Goal: Task Accomplishment & Management: Use online tool/utility

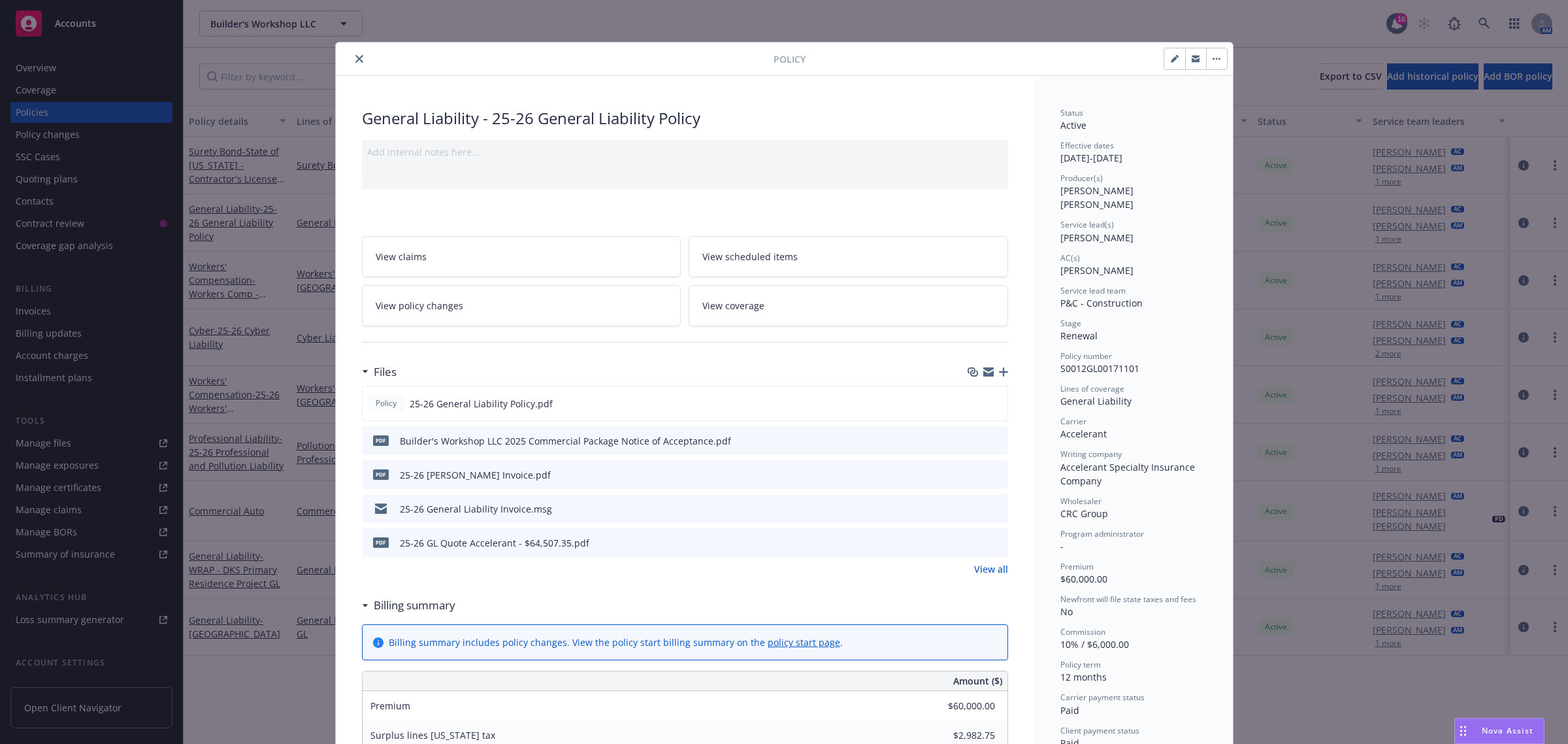
click at [352, 59] on button "close" at bounding box center [360, 59] width 16 height 16
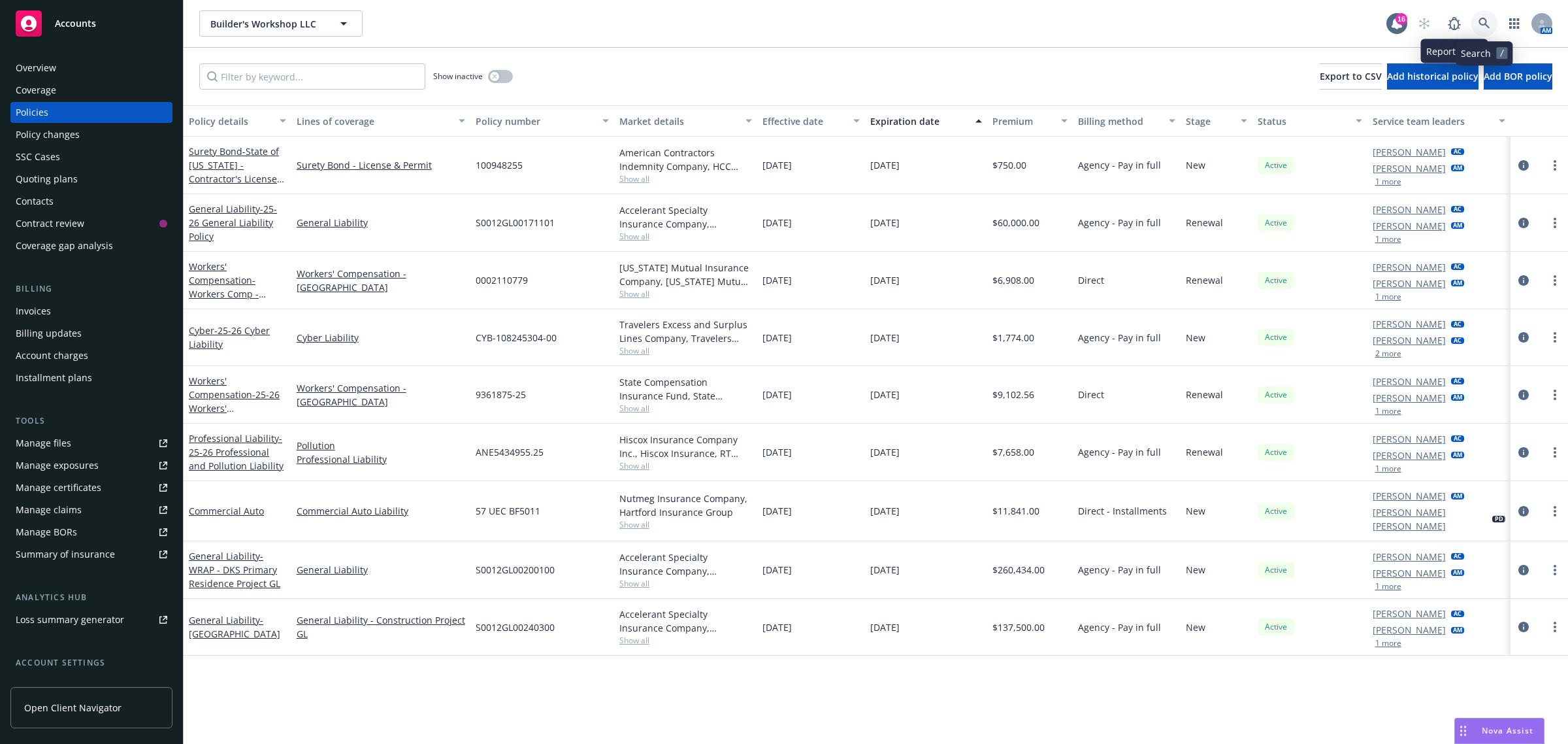
click at [1485, 20] on icon at bounding box center [1485, 23] width 12 height 12
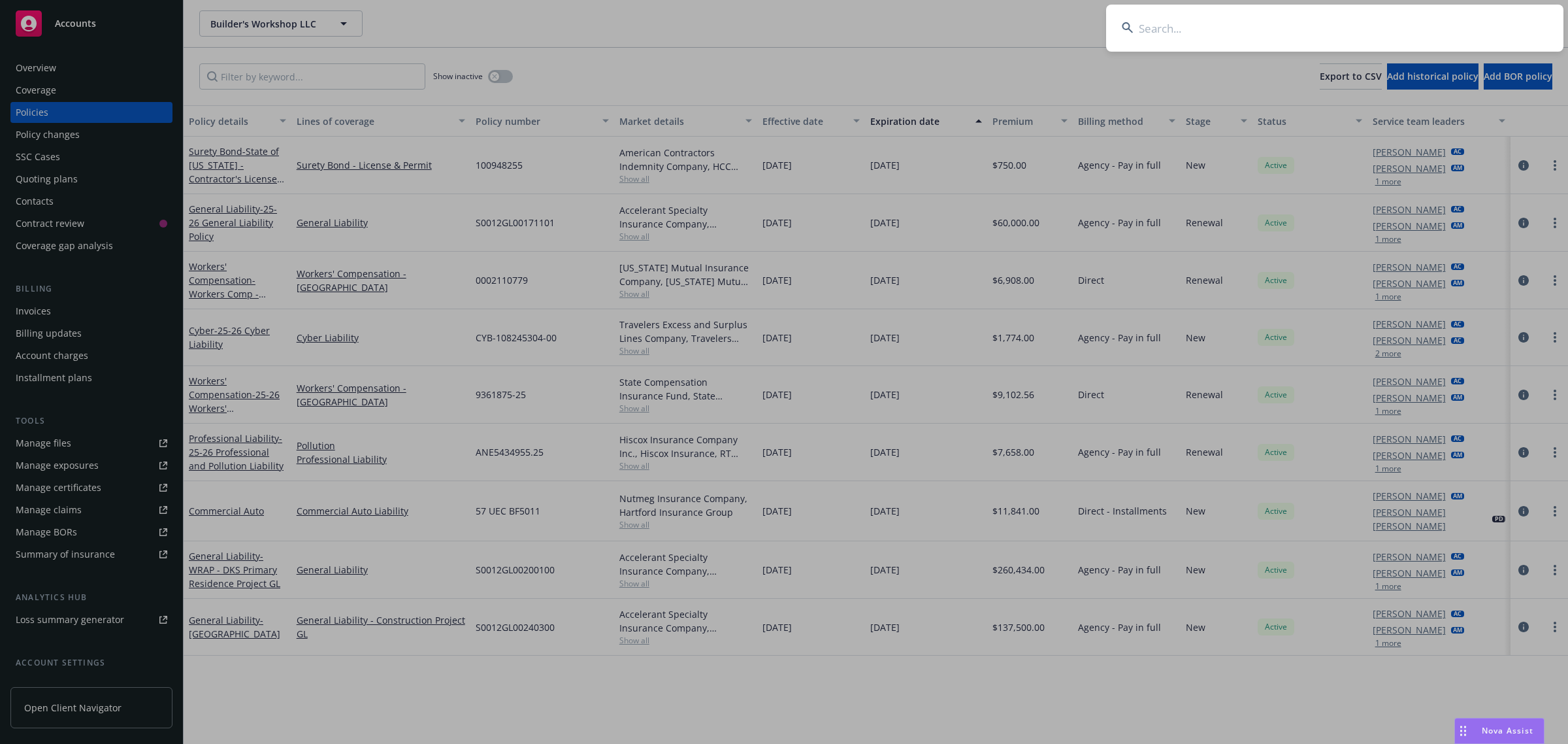
click at [1485, 20] on input at bounding box center [1335, 28] width 457 height 47
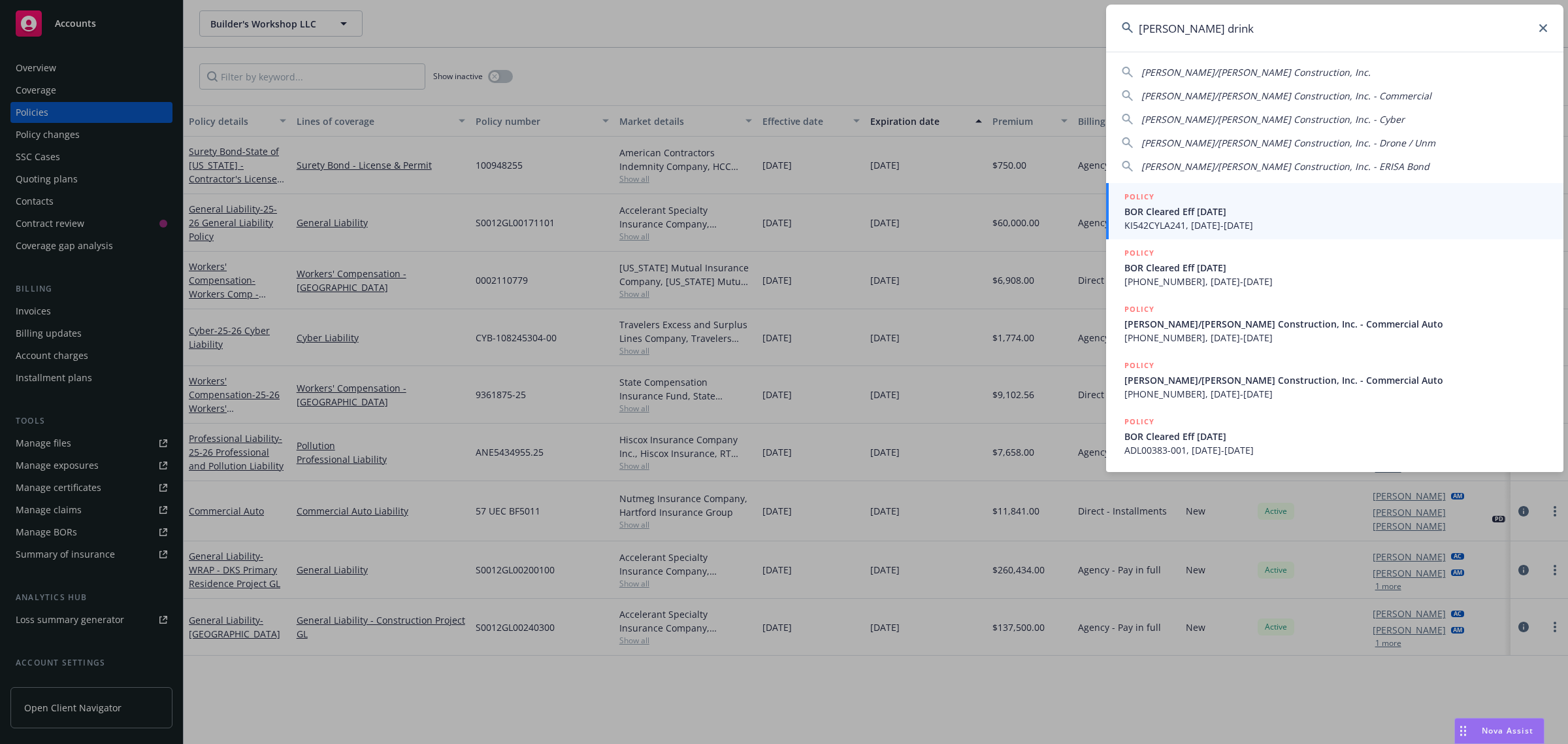
click at [1220, 69] on span "[PERSON_NAME]/[PERSON_NAME] Construction, Inc." at bounding box center [1256, 72] width 229 height 13
type input "[PERSON_NAME]/[PERSON_NAME] Construction, Inc."
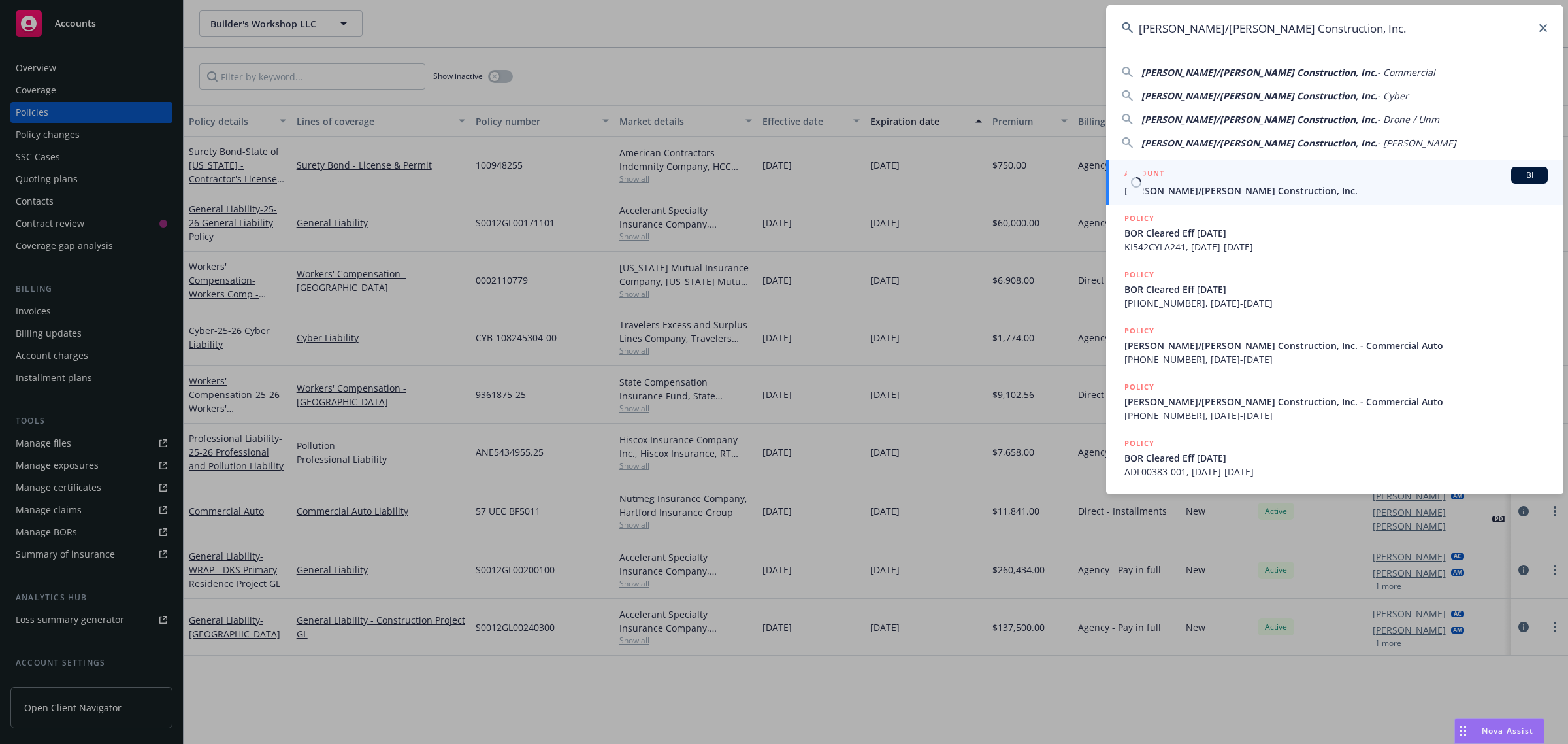
click at [1219, 190] on span "[PERSON_NAME]/[PERSON_NAME] Construction, Inc." at bounding box center [1336, 190] width 423 height 14
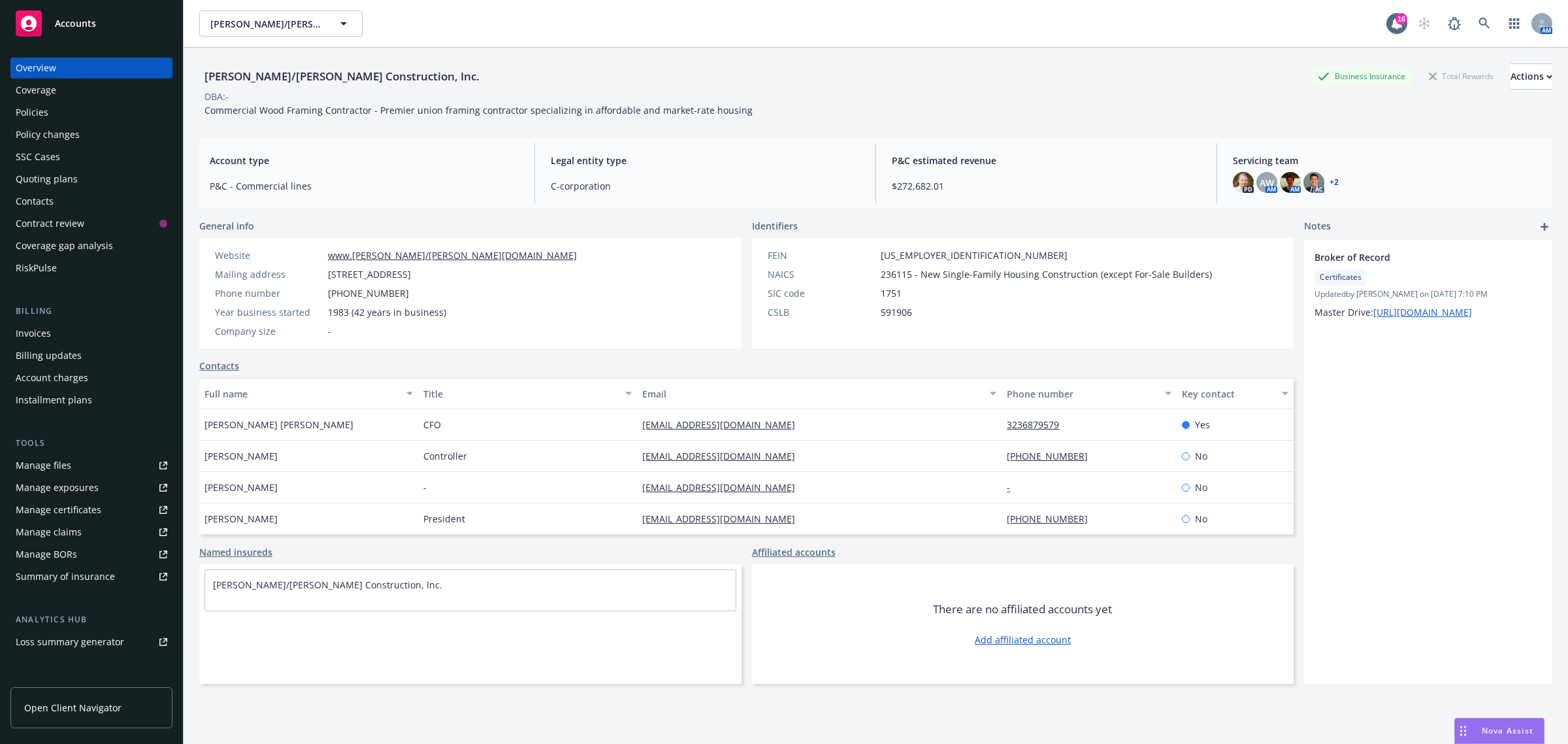
click at [36, 99] on div "Coverage" at bounding box center [36, 90] width 41 height 21
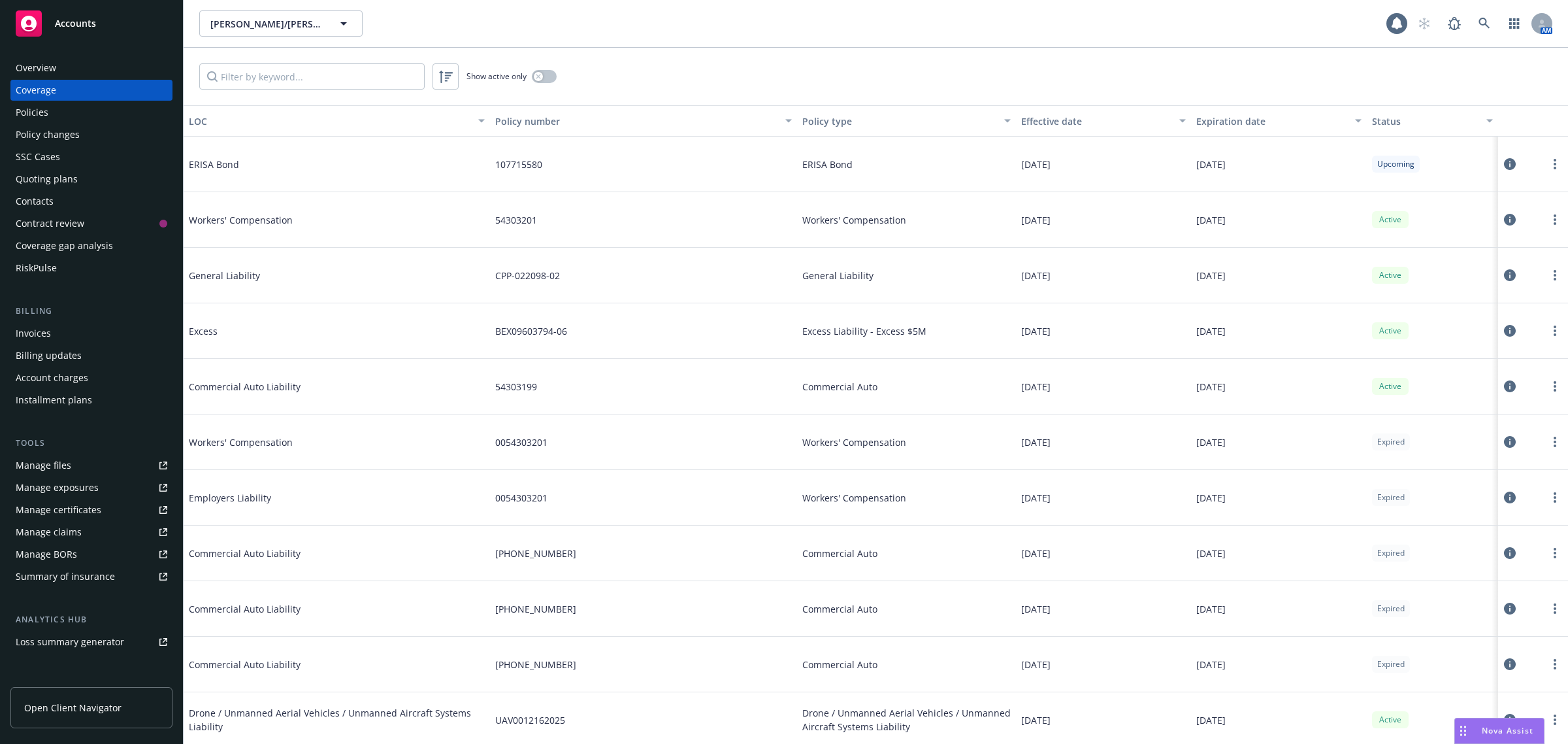
click at [41, 107] on div "Policies" at bounding box center [32, 112] width 33 height 21
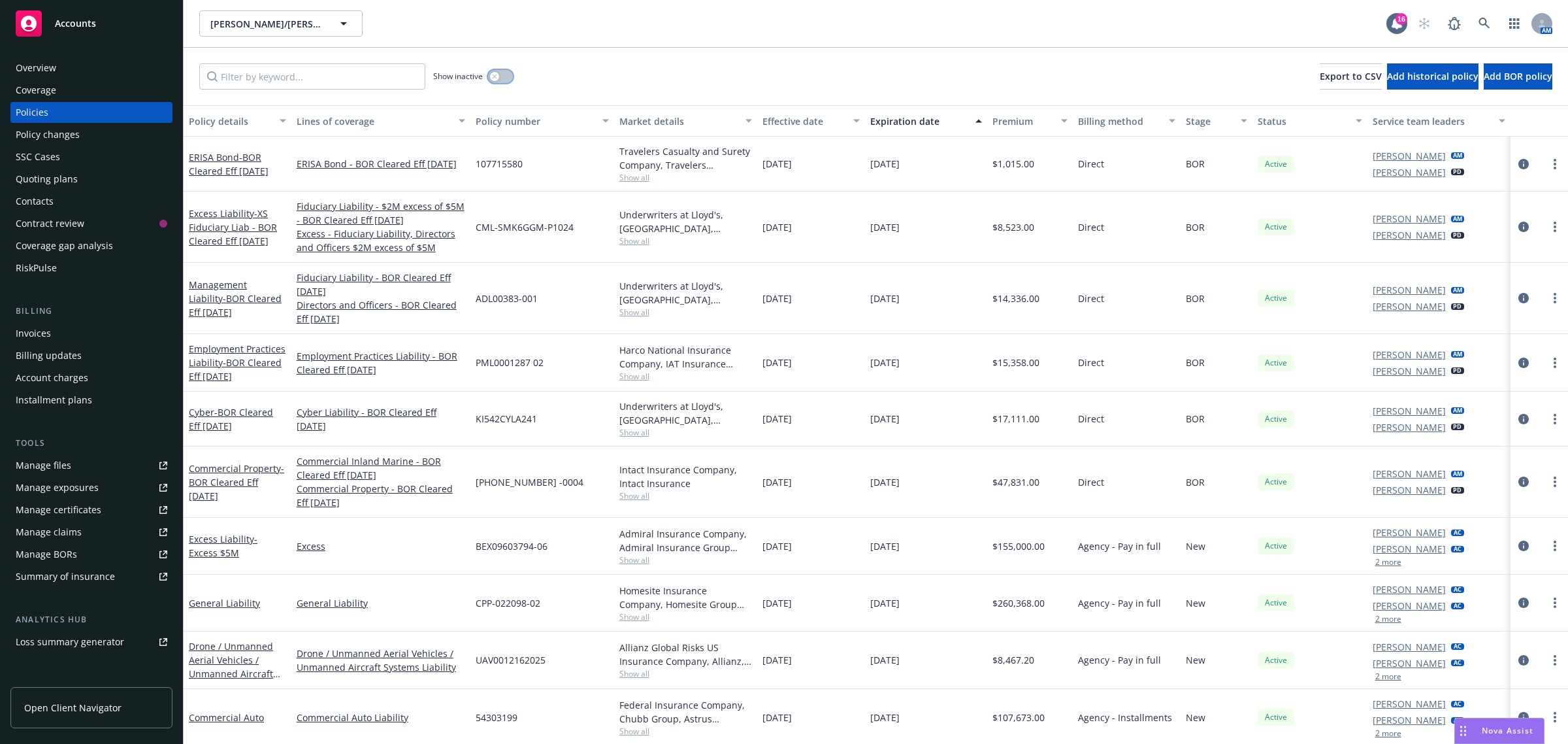
click at [501, 76] on button "button" at bounding box center [500, 77] width 25 height 13
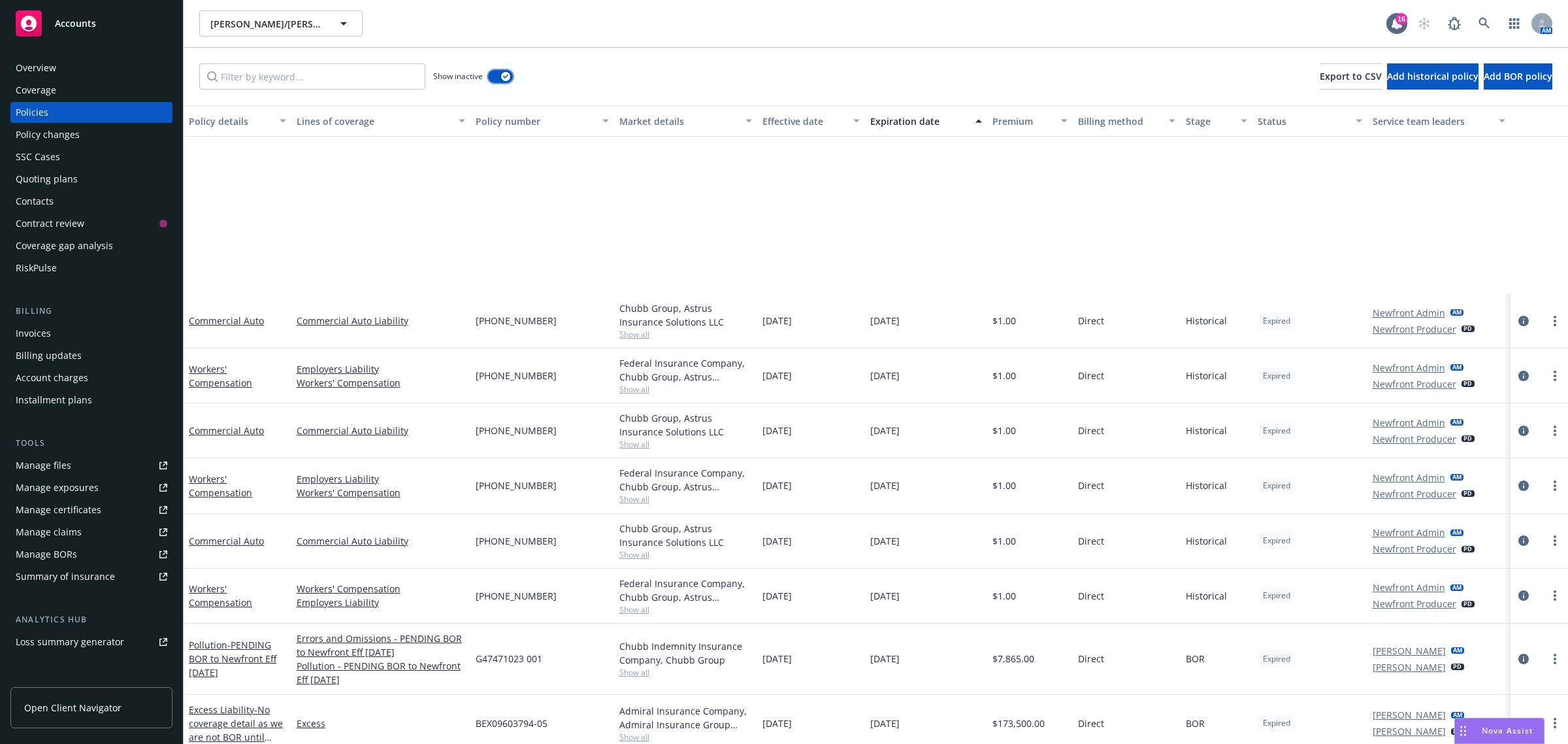
scroll to position [245, 0]
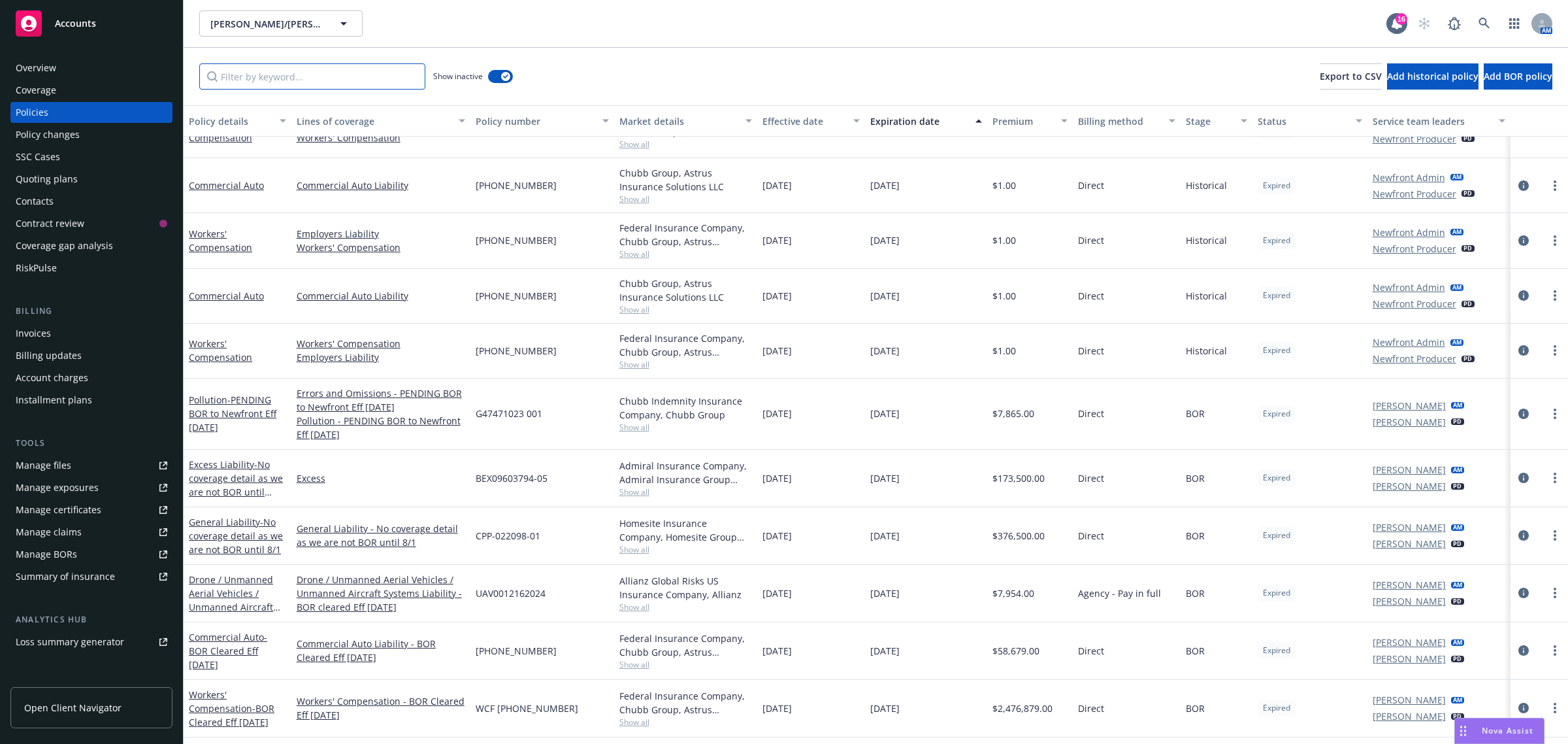
click at [274, 74] on input "Filter by keyword..." at bounding box center [312, 76] width 226 height 26
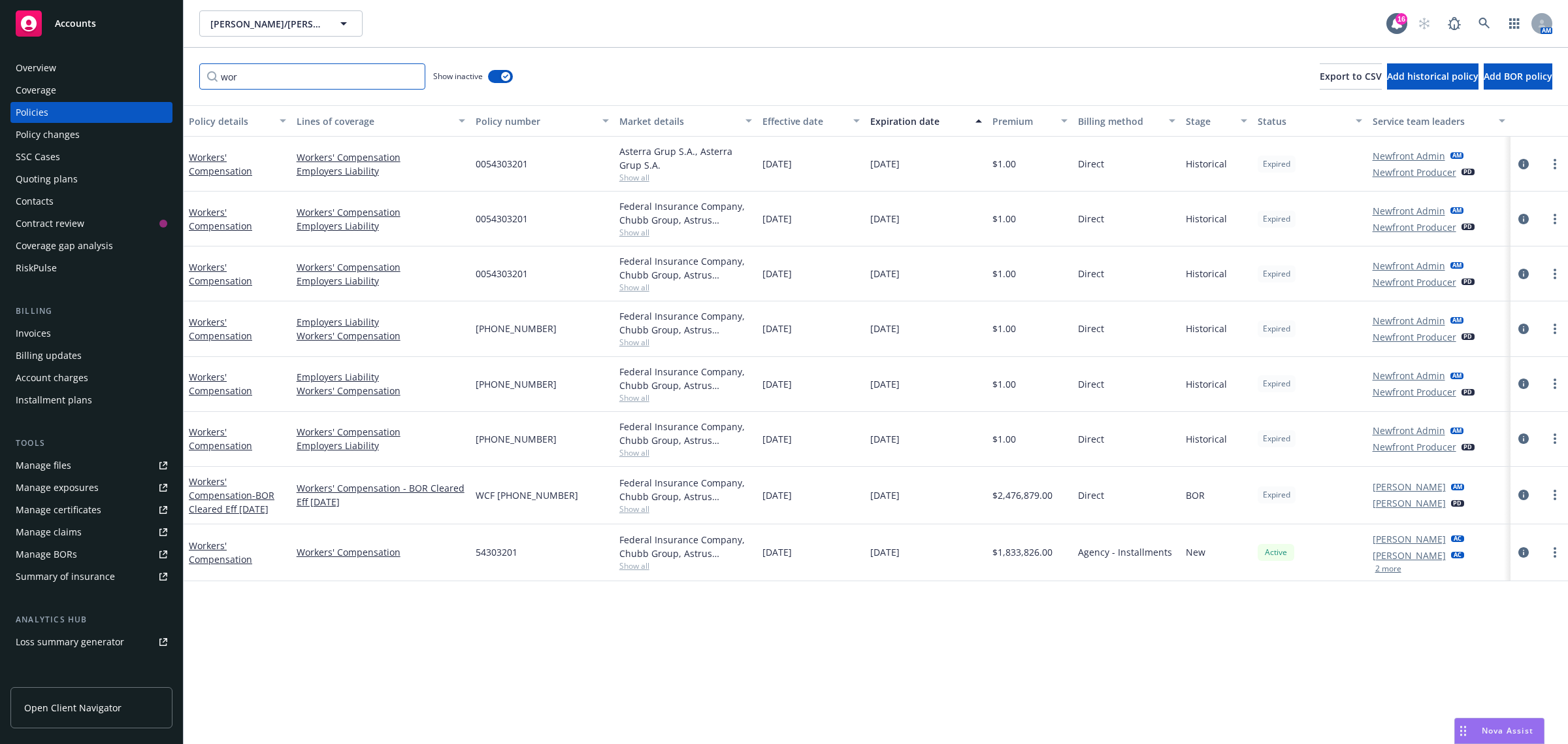
scroll to position [0, 0]
type input "work"
click at [412, 73] on input "work" at bounding box center [312, 76] width 226 height 26
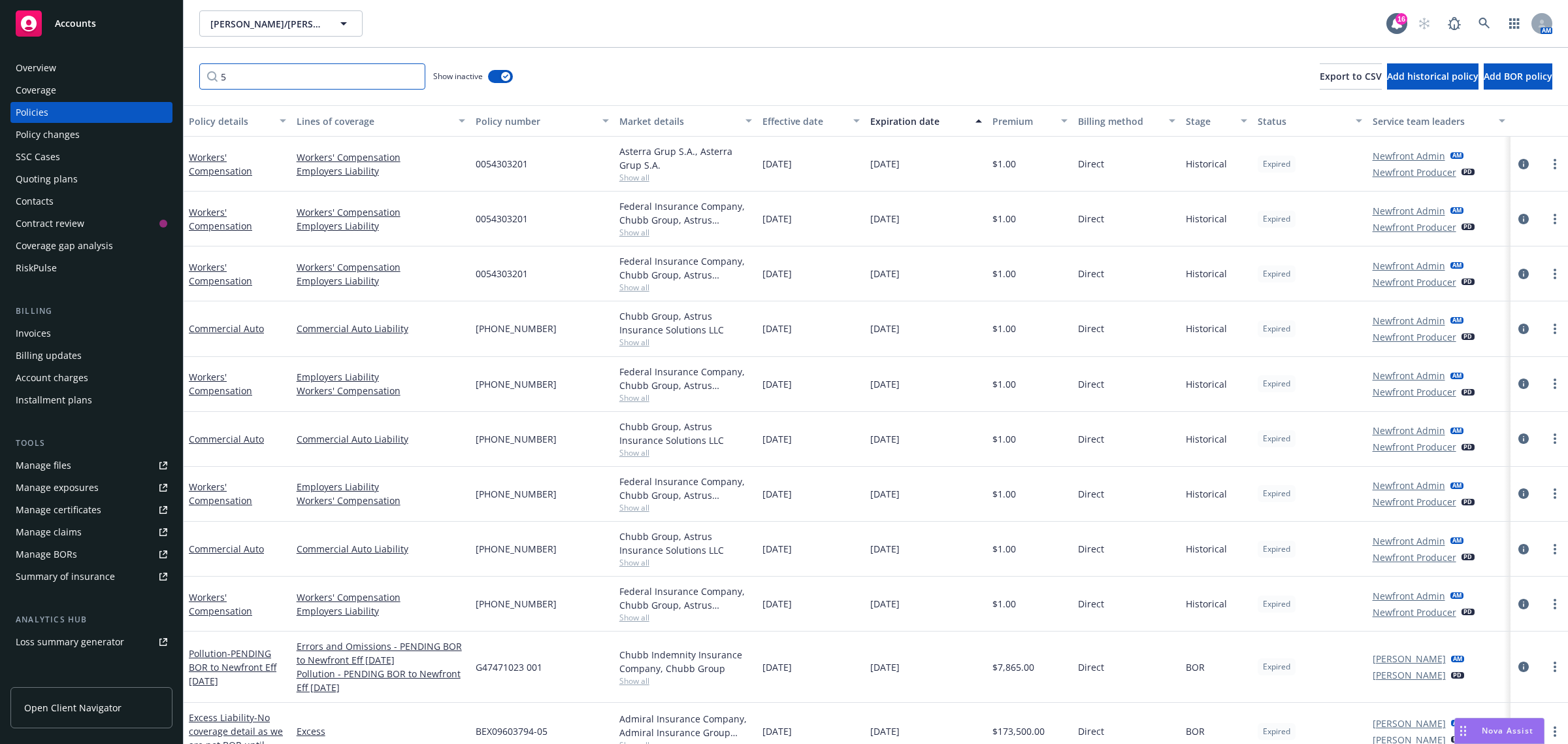
type input "5"
click at [246, 77] on input "5" at bounding box center [312, 76] width 226 height 26
click at [406, 77] on input "5" at bounding box center [312, 76] width 226 height 26
click at [410, 75] on input "5" at bounding box center [312, 76] width 226 height 26
click at [410, 75] on input "Filter by keyword..." at bounding box center [312, 76] width 226 height 26
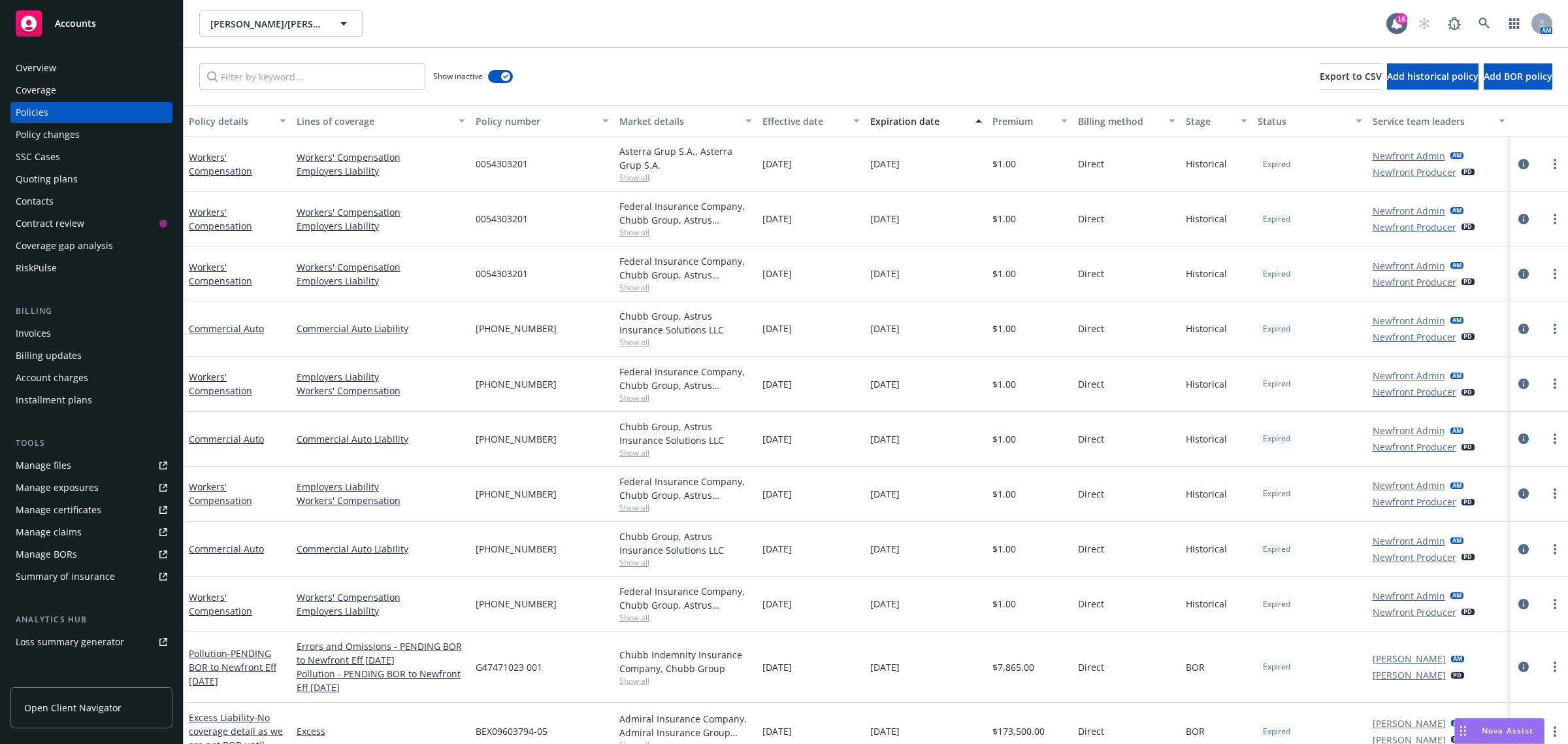
click at [595, 85] on div "Show inactive Export to CSV Add historical policy Add BOR policy" at bounding box center [876, 77] width 1385 height 57
click at [508, 81] on button "button" at bounding box center [500, 77] width 25 height 13
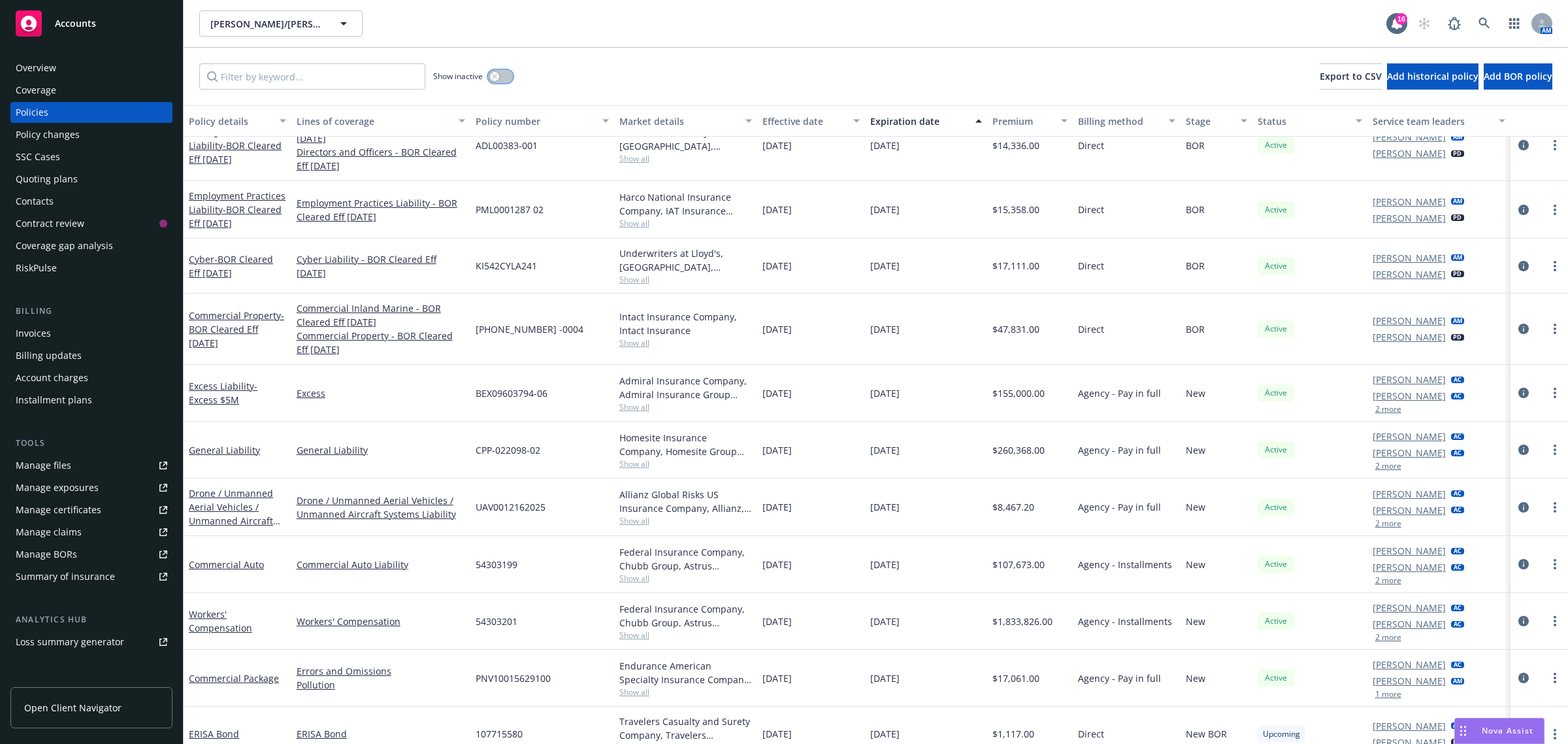
scroll to position [151, 0]
click at [312, 83] on input "Filter by keyword..." at bounding box center [312, 76] width 226 height 26
click at [503, 77] on button "button" at bounding box center [500, 77] width 25 height 13
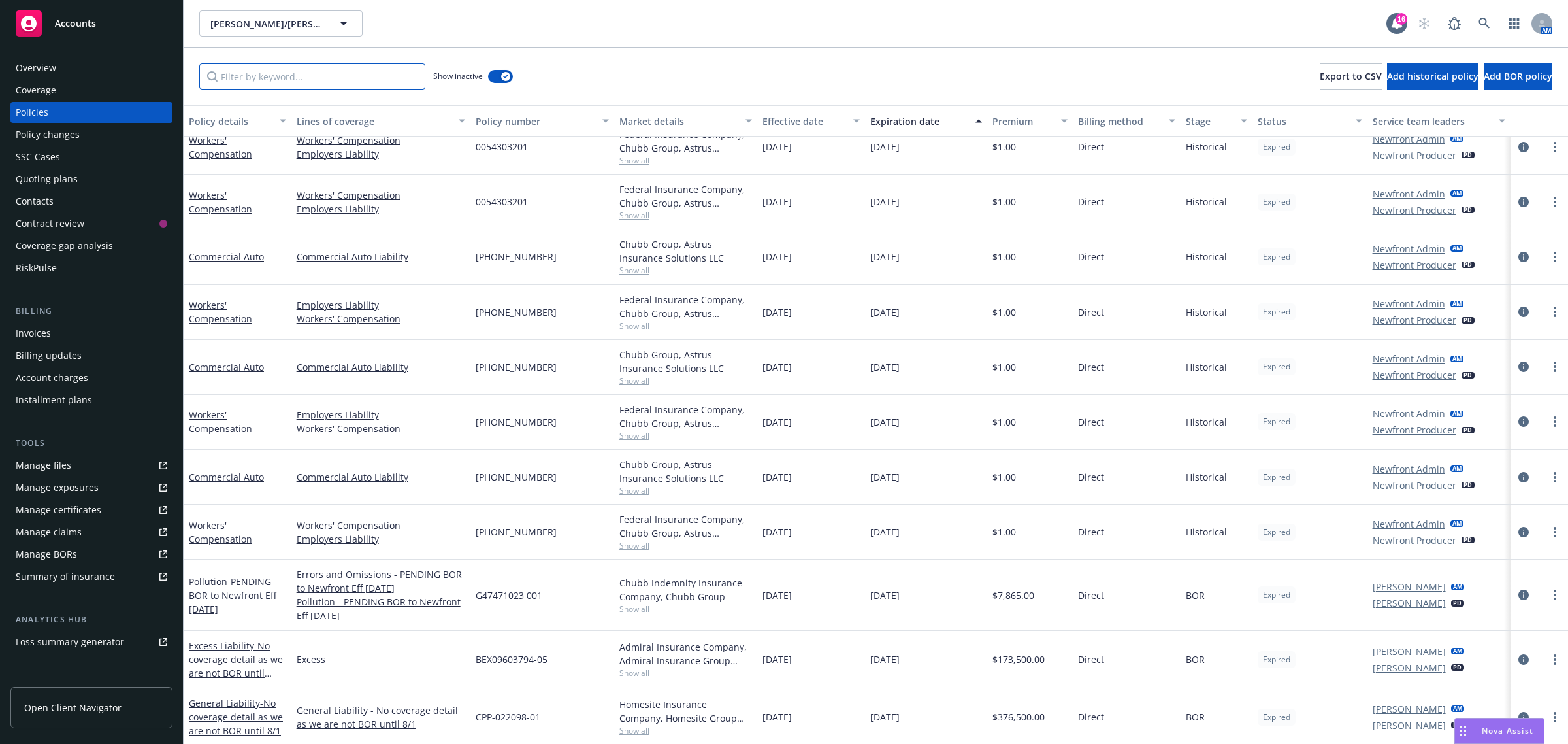
click at [324, 83] on input "Filter by keyword..." at bounding box center [312, 76] width 226 height 26
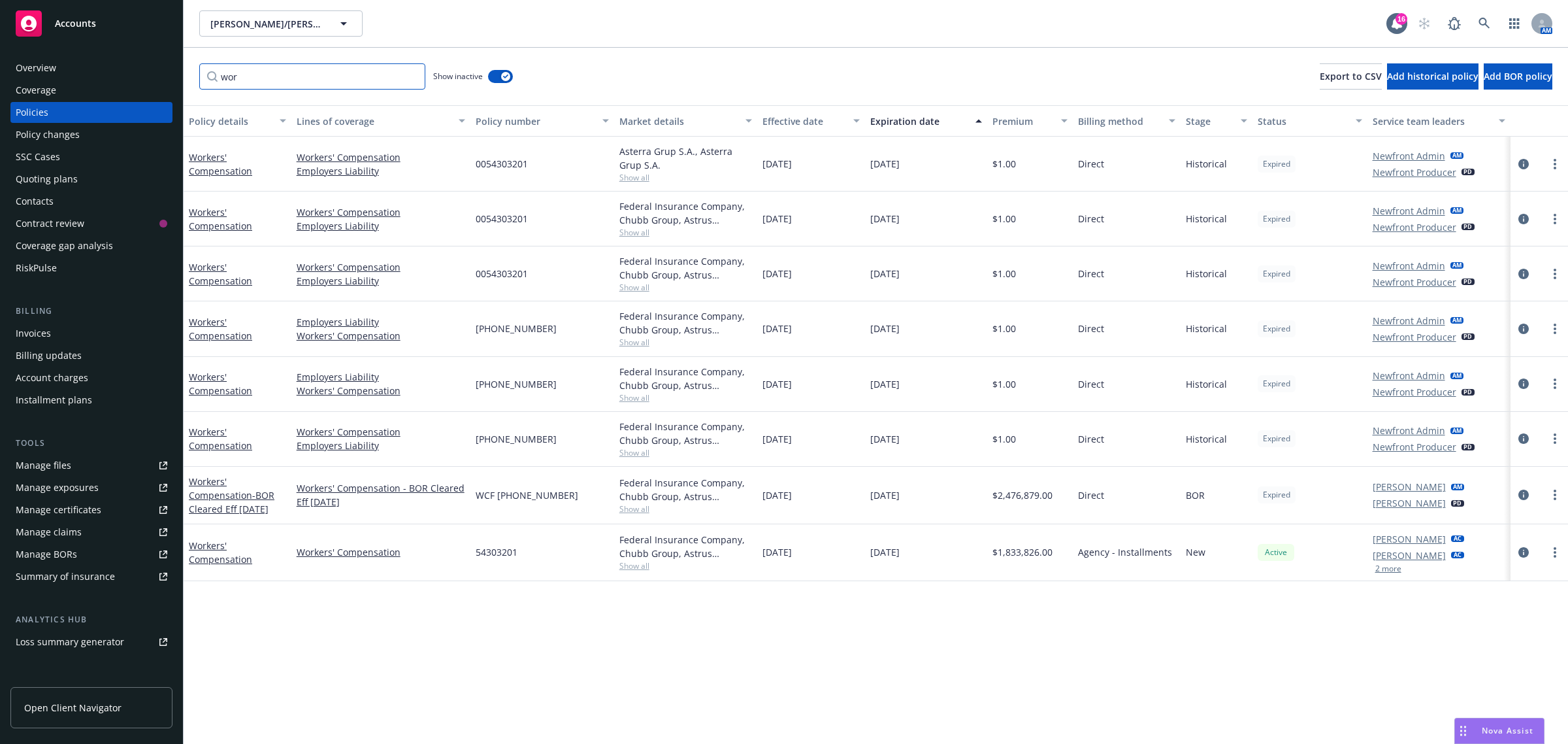
scroll to position [0, 0]
type input "workers"
click at [1495, 729] on span "Nova Assist" at bounding box center [1508, 730] width 52 height 11
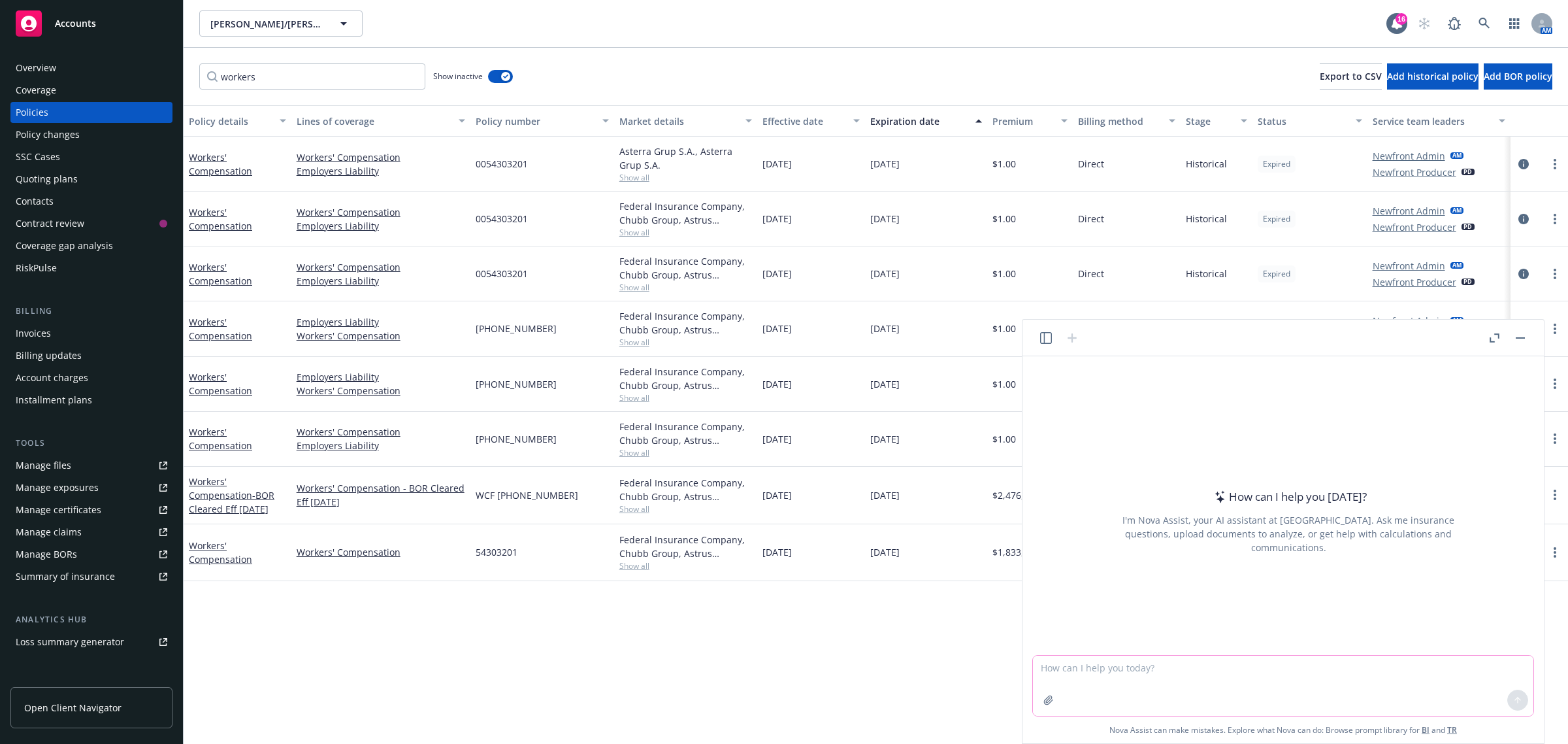
click at [1122, 671] on textarea at bounding box center [1284, 685] width 501 height 60
paste textarea "Hi [PERSON_NAME], Since the document is password protected, I’m not able to dir…"
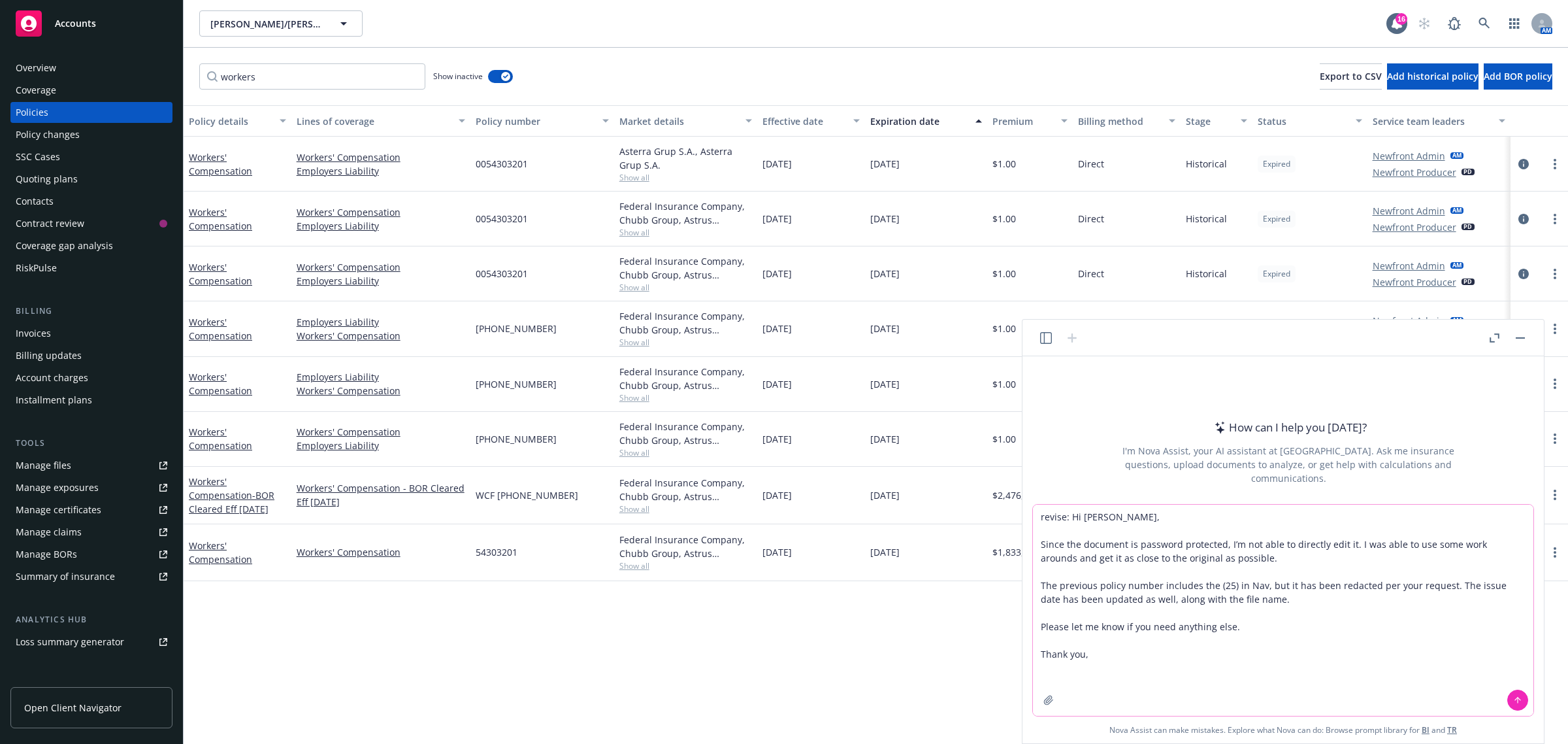
type textarea "revise: Hi [PERSON_NAME], Since the document is password protected, I’m not abl…"
click at [1515, 698] on icon at bounding box center [1518, 700] width 9 height 9
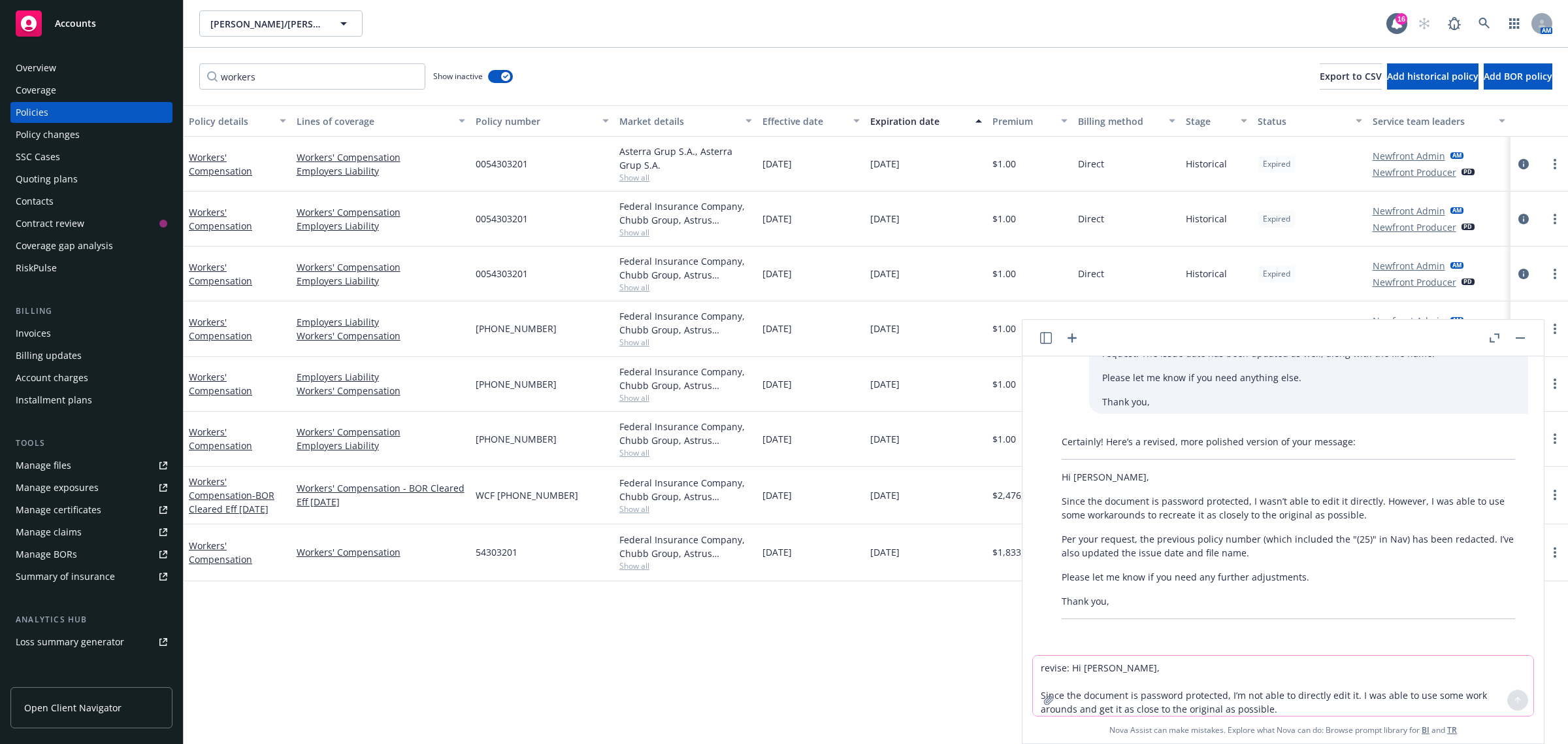
scroll to position [102, 0]
click at [1190, 690] on textarea "revise: Hi [PERSON_NAME], Since the document is password protected, I’m not abl…" at bounding box center [1284, 685] width 501 height 60
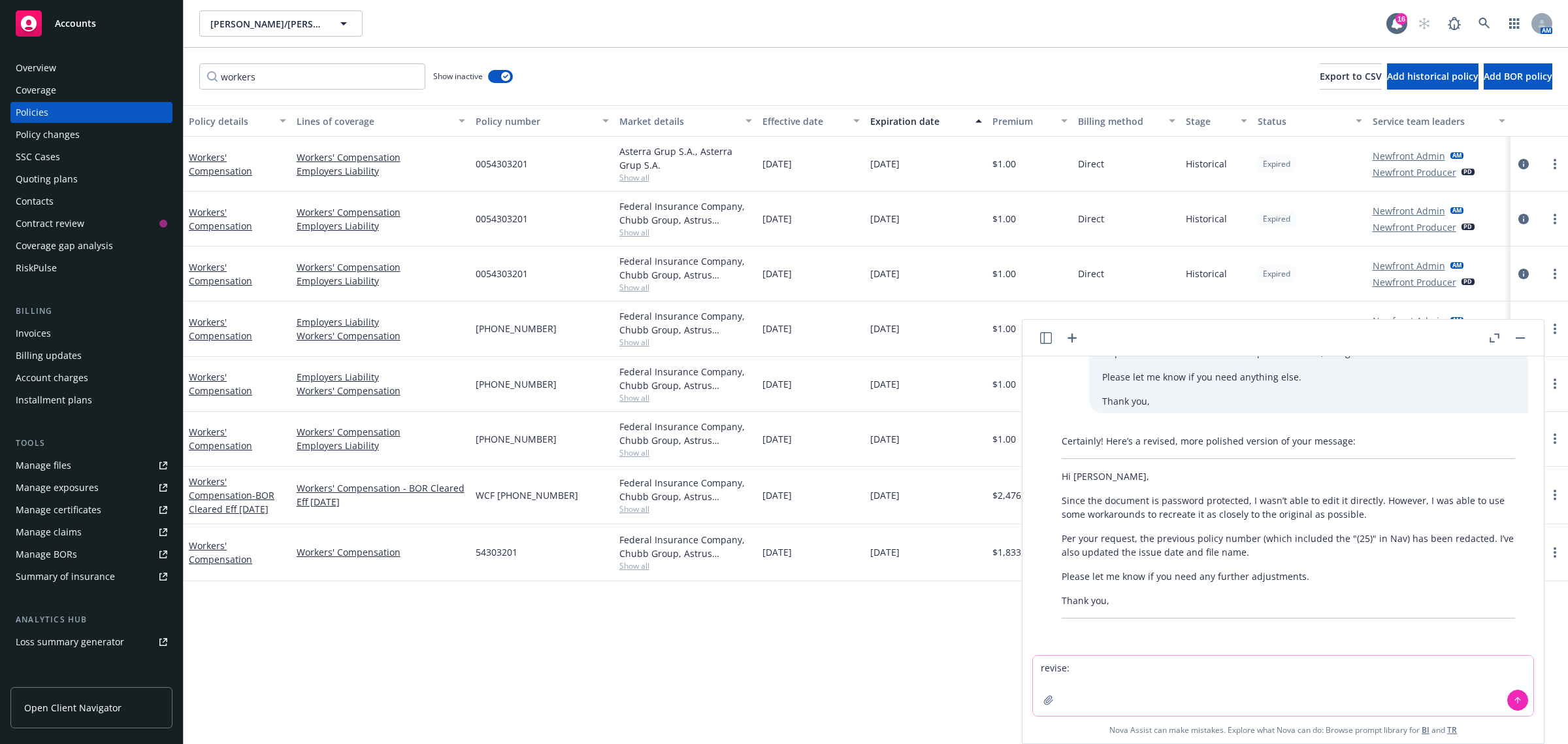
paste textarea "Hi [PERSON_NAME], Since the document is password protected, I’m not able to dir…"
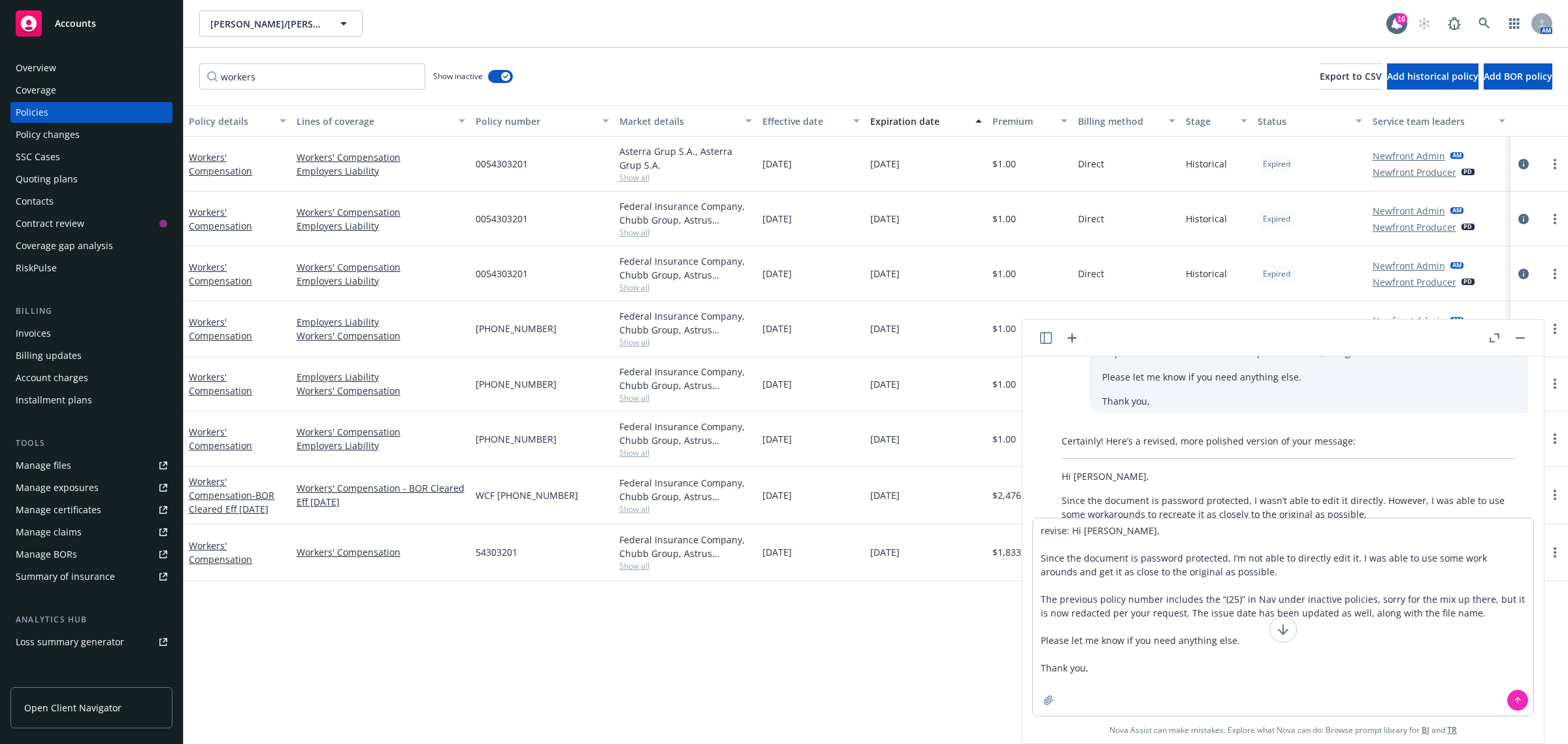
click at [1528, 706] on div at bounding box center [1517, 700] width 31 height 31
click at [1523, 701] on button at bounding box center [1517, 699] width 21 height 21
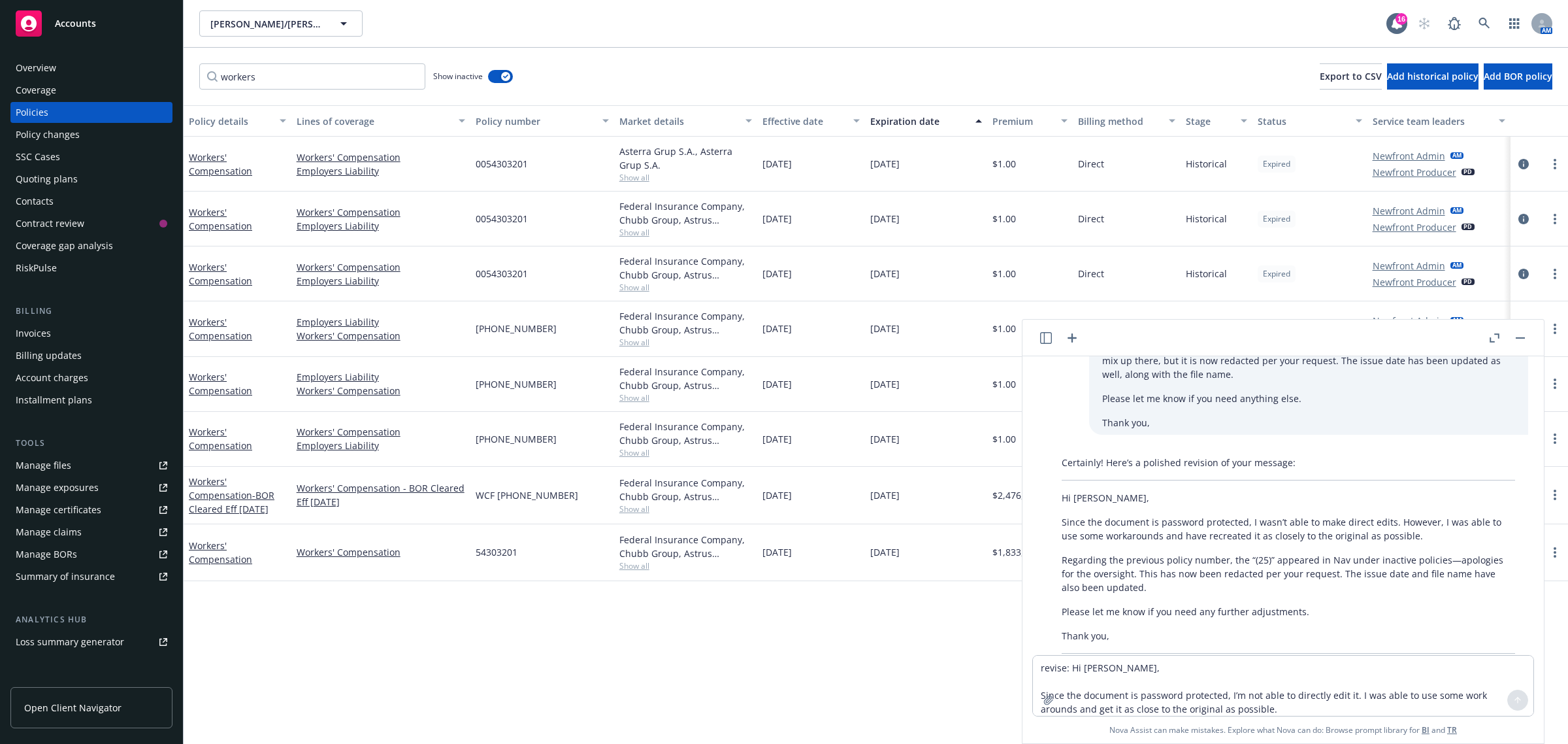
scroll to position [505, 0]
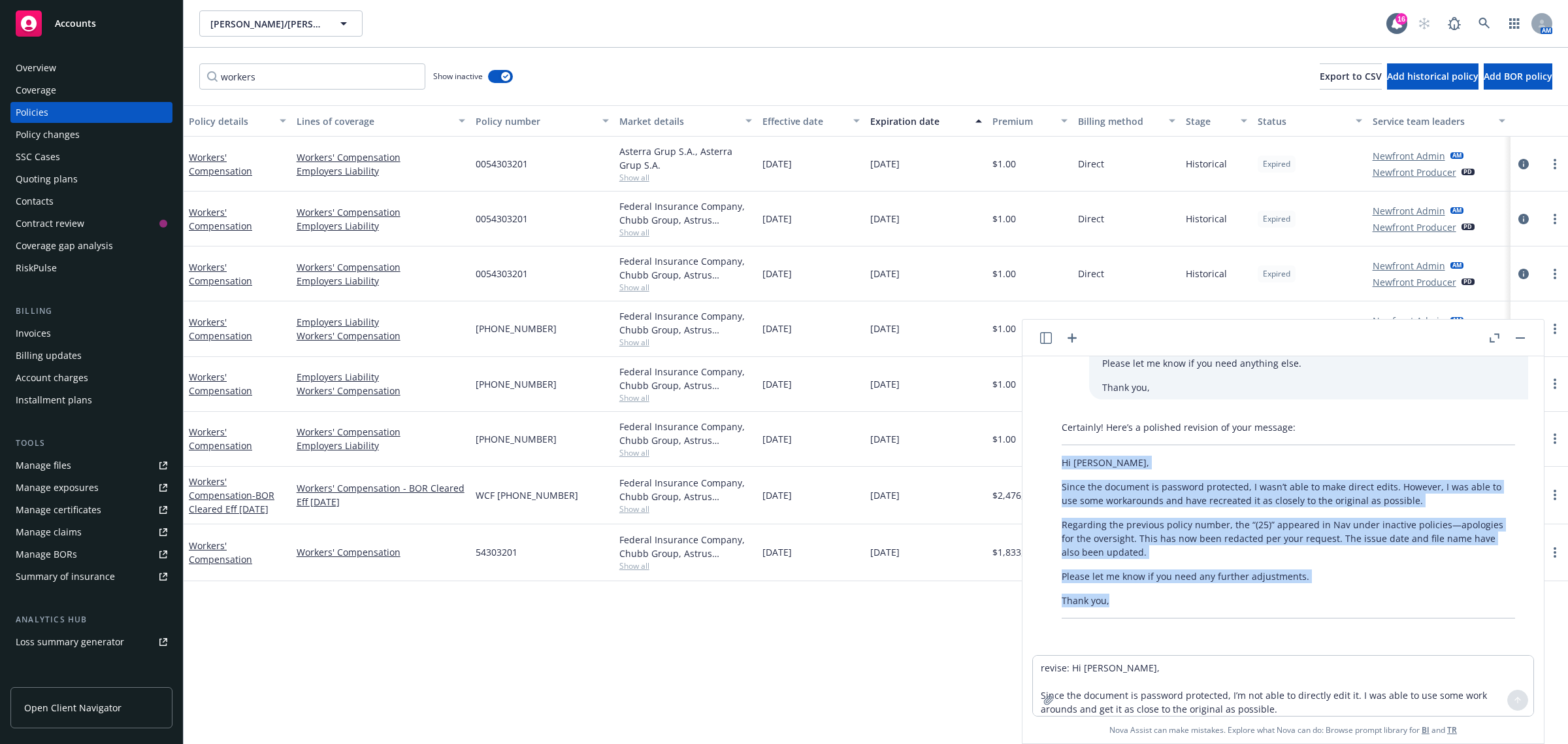
drag, startPoint x: 1061, startPoint y: 464, endPoint x: 1285, endPoint y: 585, distance: 254.6
click at [1301, 593] on div "Certainly! Here’s a polished revision of your message: Hi [PERSON_NAME], Since …" at bounding box center [1288, 519] width 479 height 208
copy div "Hi [PERSON_NAME], Since the document is password protected, I wasn’t able to ma…"
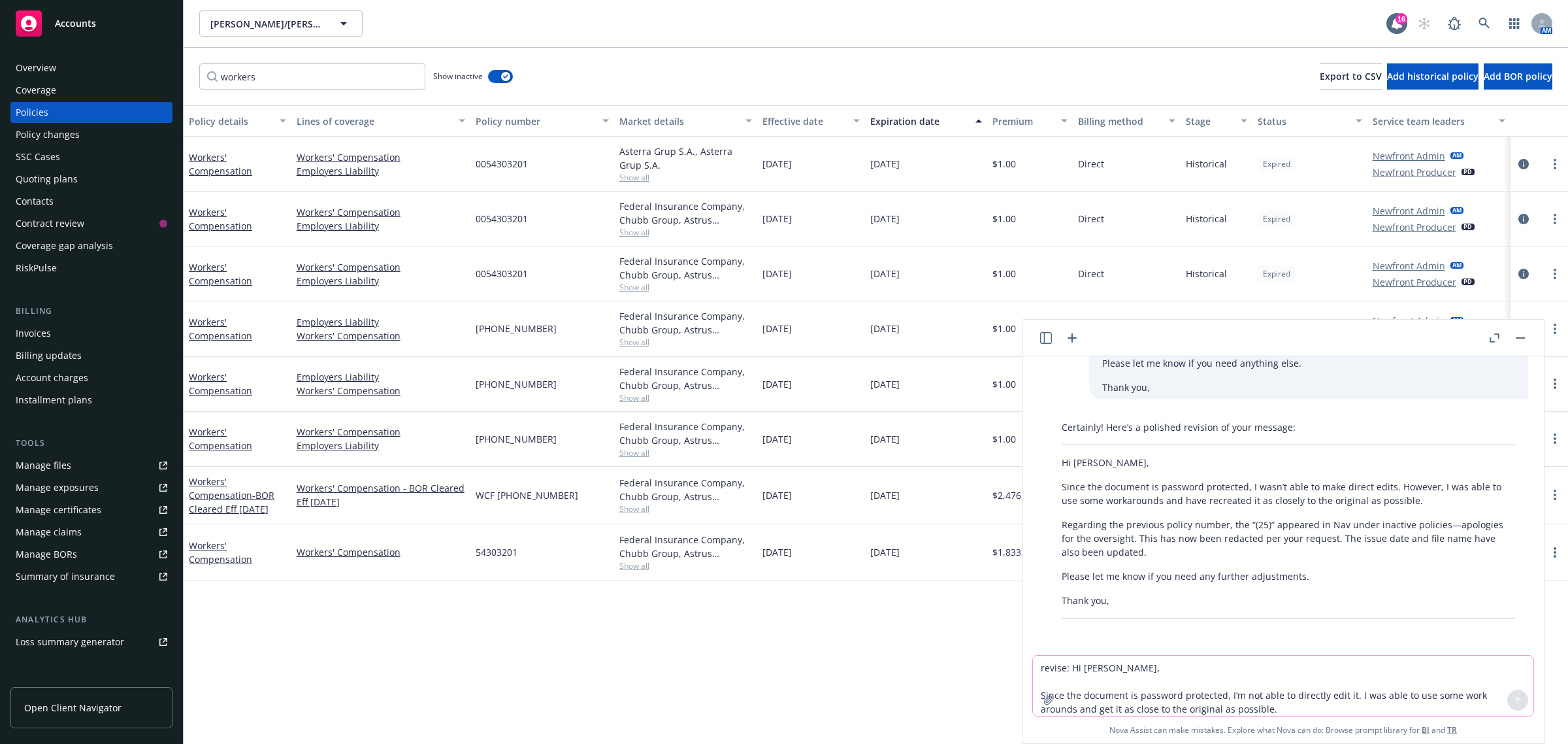
drag, startPoint x: 1159, startPoint y: 550, endPoint x: 1078, endPoint y: 682, distance: 154.9
click at [1078, 682] on textarea "revise: Hi [PERSON_NAME], Since the document is password protected, I’m not abl…" at bounding box center [1284, 685] width 501 height 60
paste textarea "Hi [PERSON_NAME], I hope you’re doing well. Thank you for getting back to me ea…"
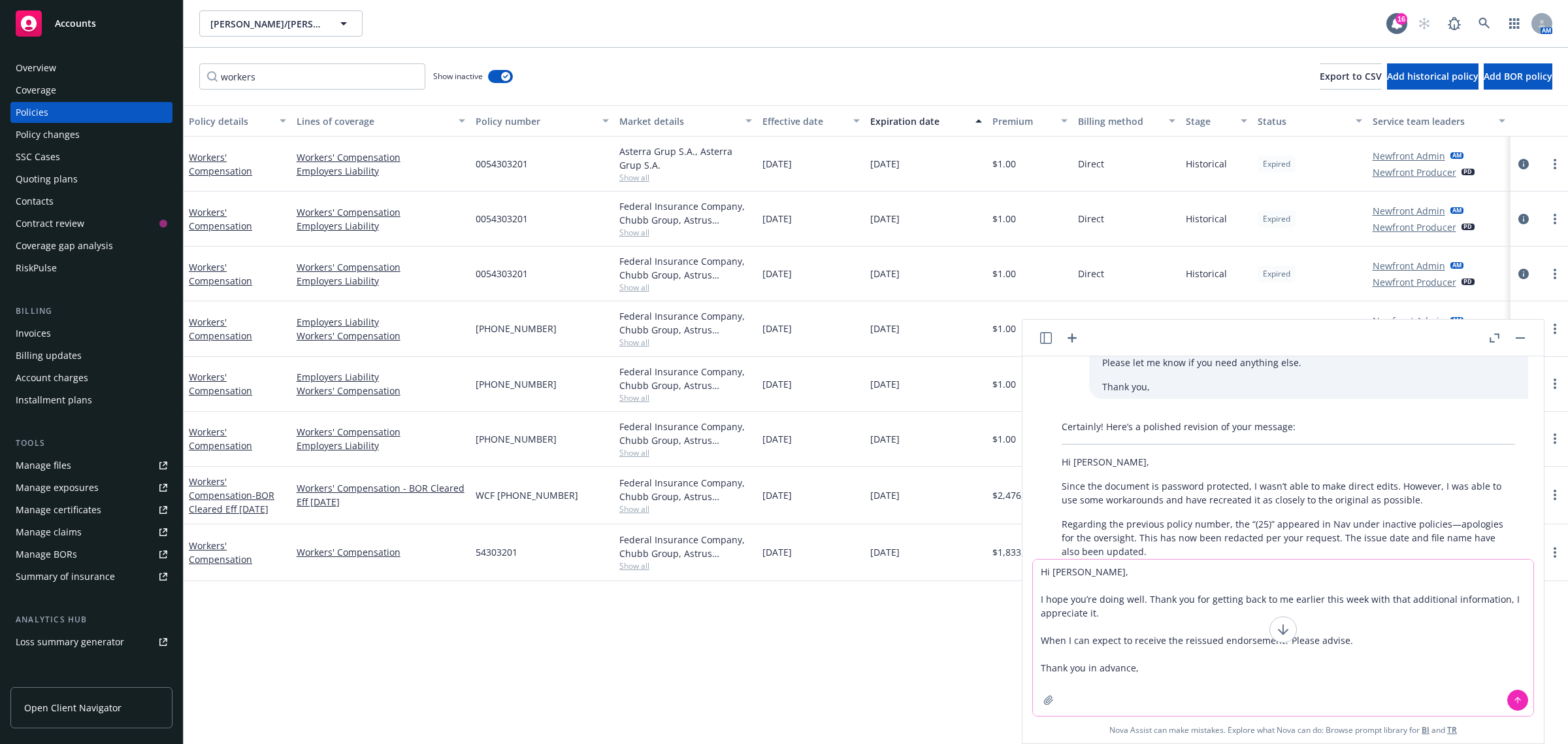
click at [1042, 569] on textarea "Hi [PERSON_NAME], I hope you’re doing well. Thank you for getting back to me ea…" at bounding box center [1284, 637] width 501 height 157
type textarea "revise: Hi [PERSON_NAME], I hope you’re doing well. Thank you for getting back …"
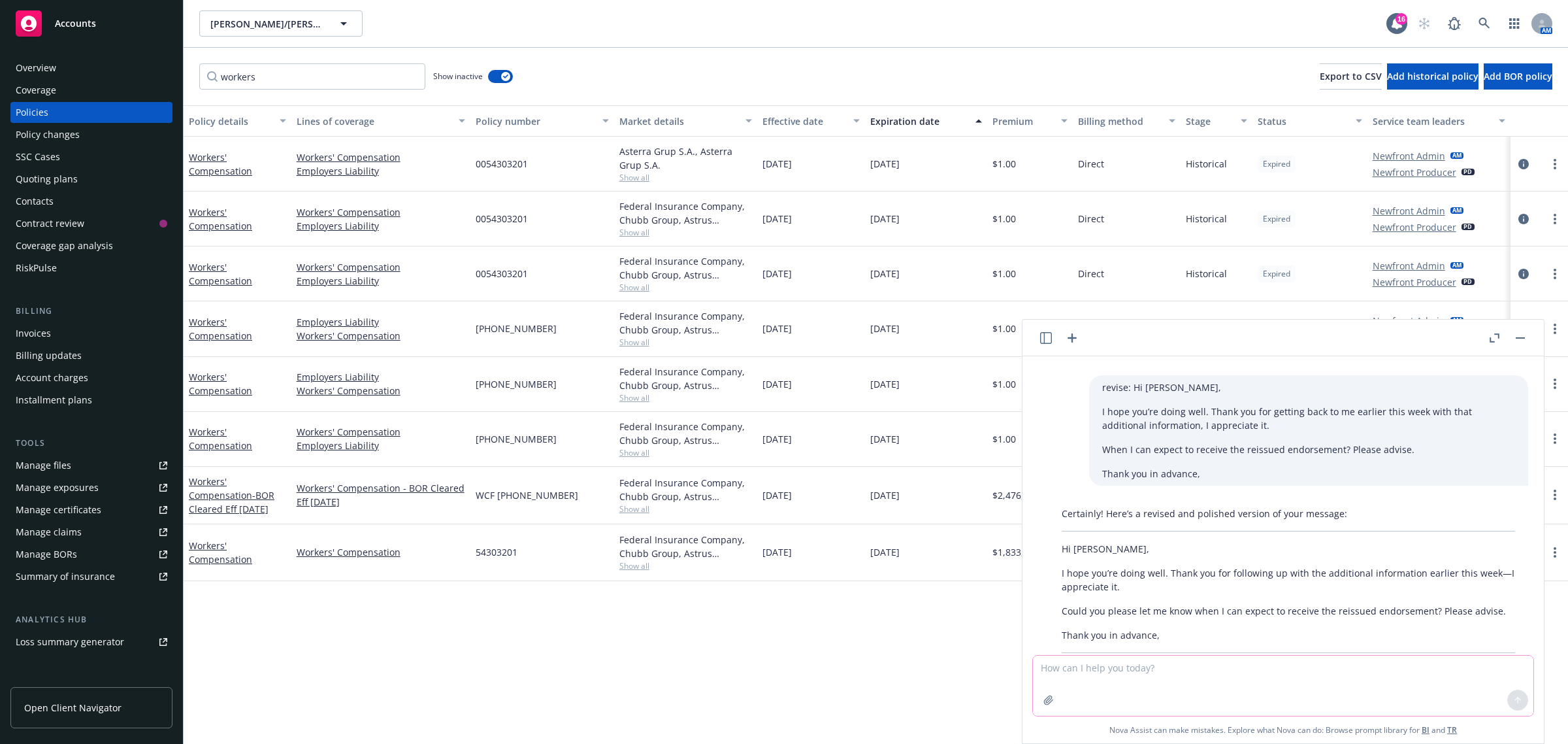
scroll to position [804, 0]
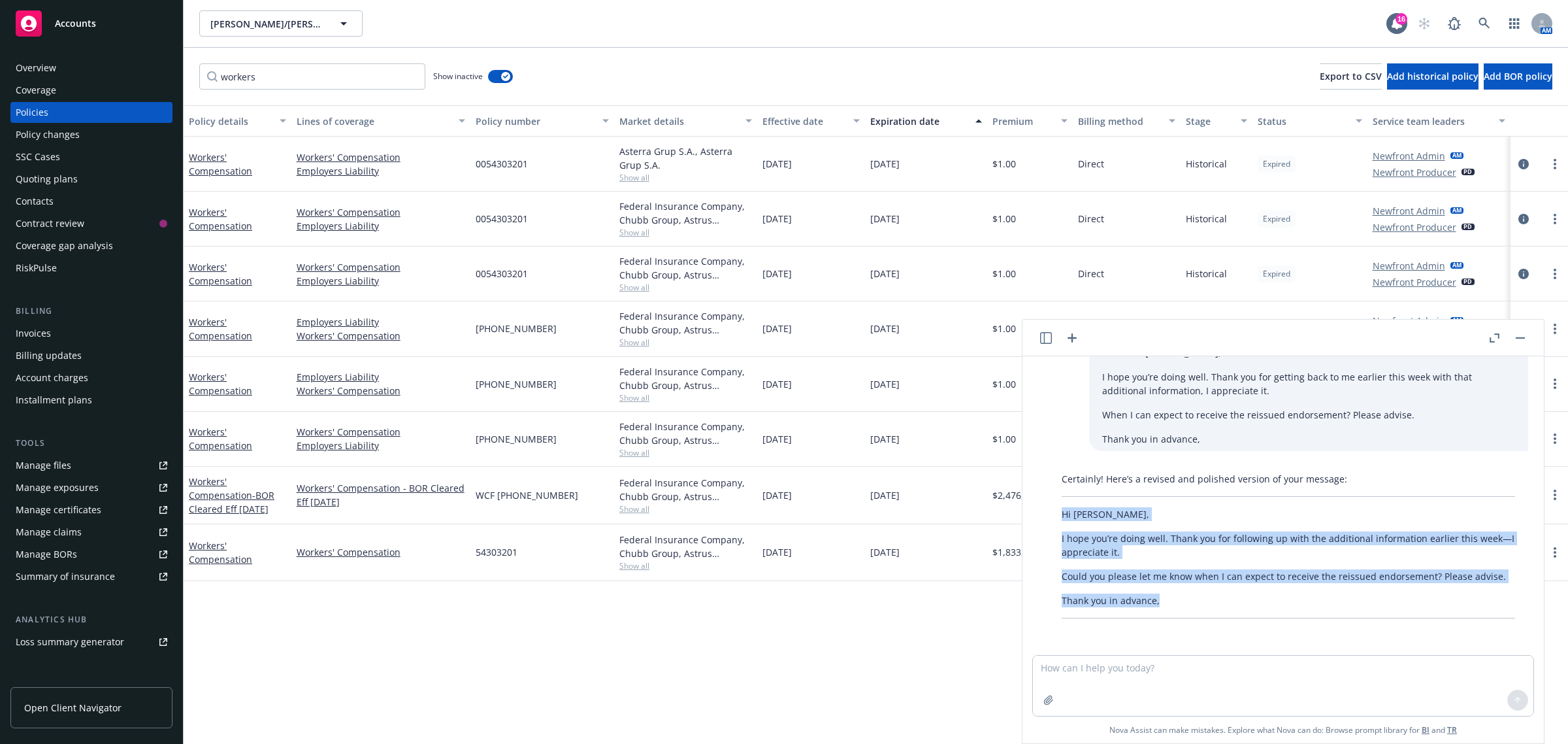
drag, startPoint x: 1061, startPoint y: 502, endPoint x: 1189, endPoint y: 595, distance: 158.2
click at [1189, 595] on div "Certainly! Here’s a revised and polished version of your message: Hi [PERSON_NA…" at bounding box center [1288, 546] width 479 height 157
copy div "Hi [PERSON_NAME], I hope you’re doing well. Thank you for following up with the…"
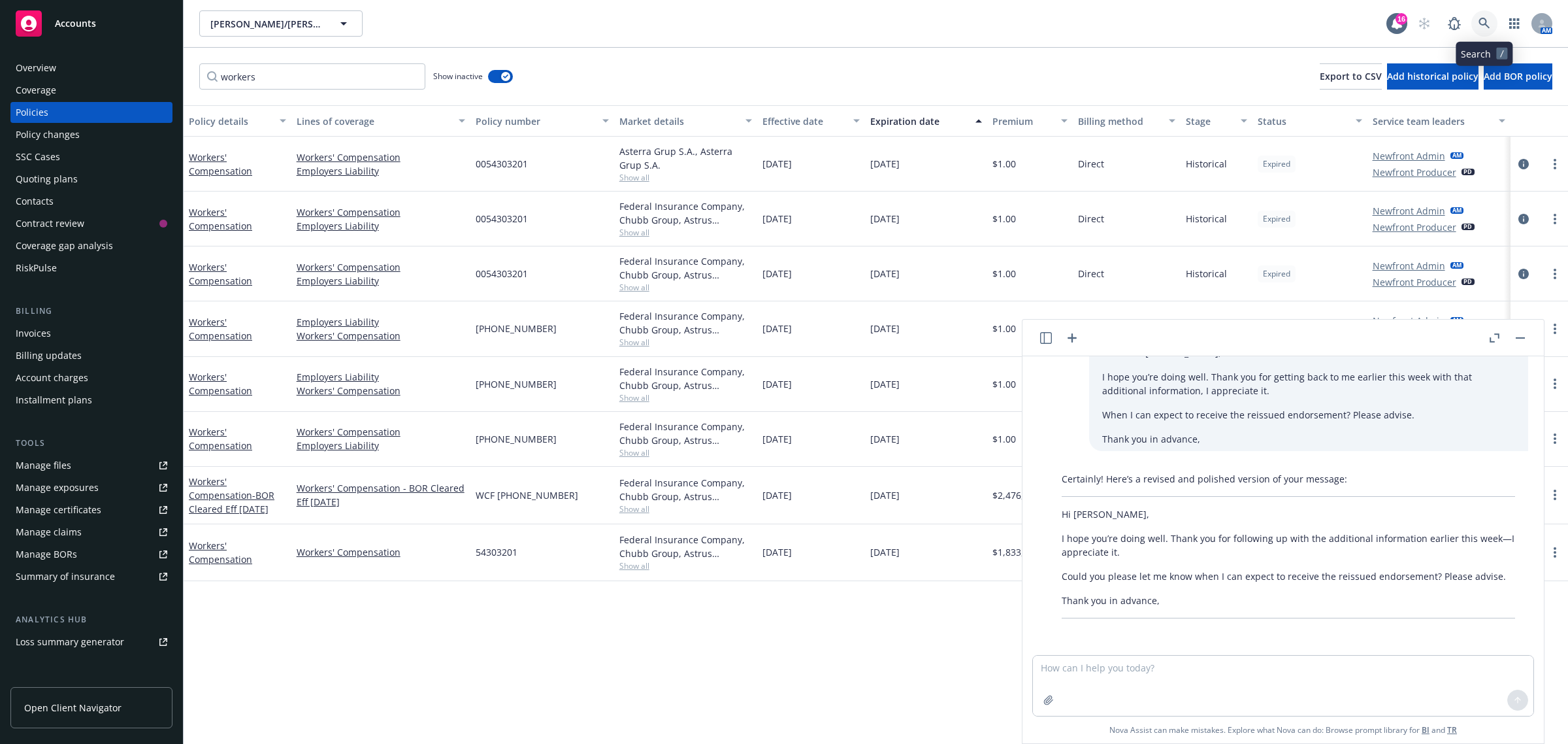
click at [1477, 26] on link at bounding box center [1484, 23] width 26 height 26
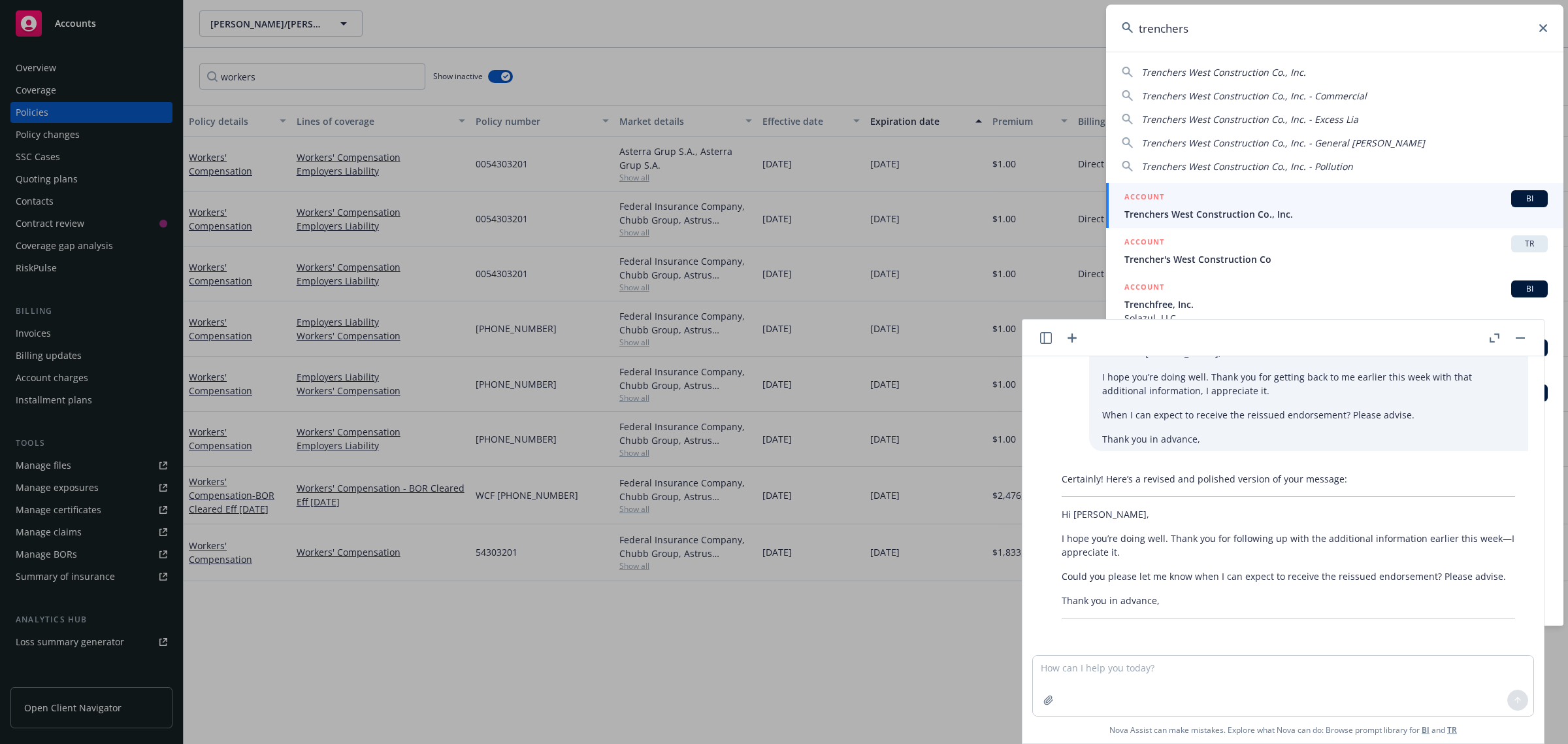
type input "trenchers"
click at [1240, 197] on div "ACCOUNT BI" at bounding box center [1336, 199] width 423 height 17
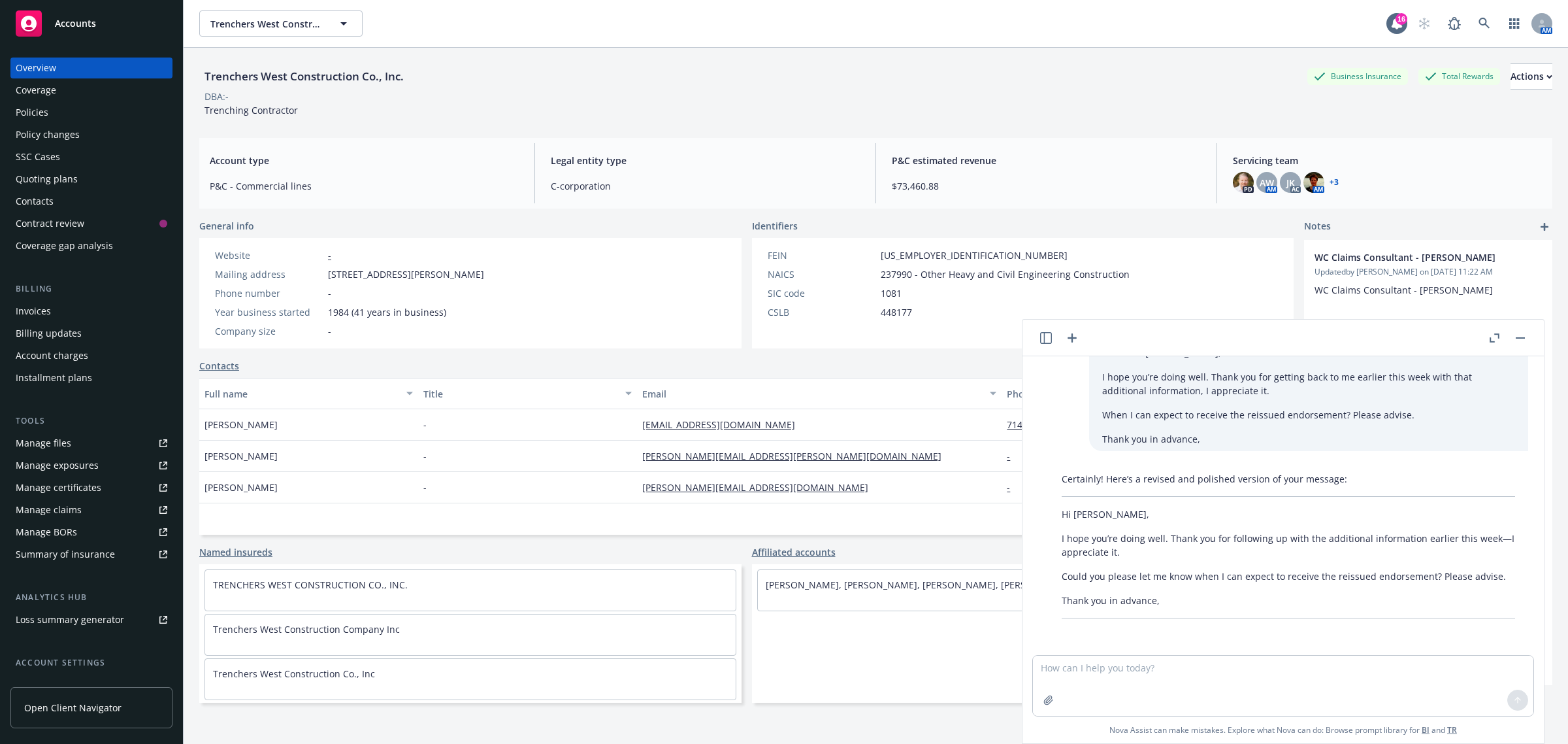
click at [51, 172] on div "Quoting plans" at bounding box center [47, 179] width 62 height 21
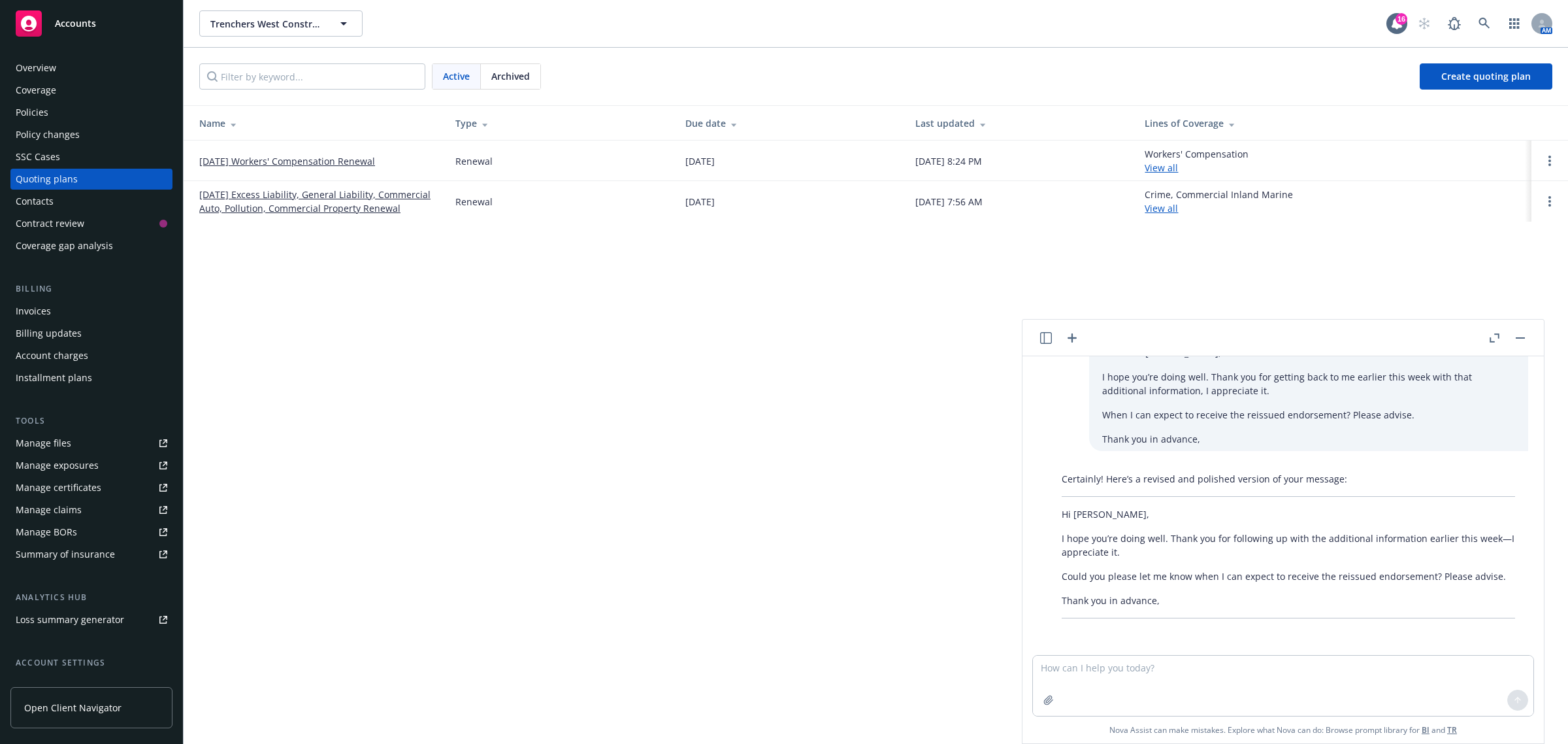
click at [276, 196] on link "[DATE] Excess Liability, General Liability, Commercial Auto, Pollution, Commerc…" at bounding box center [316, 201] width 235 height 27
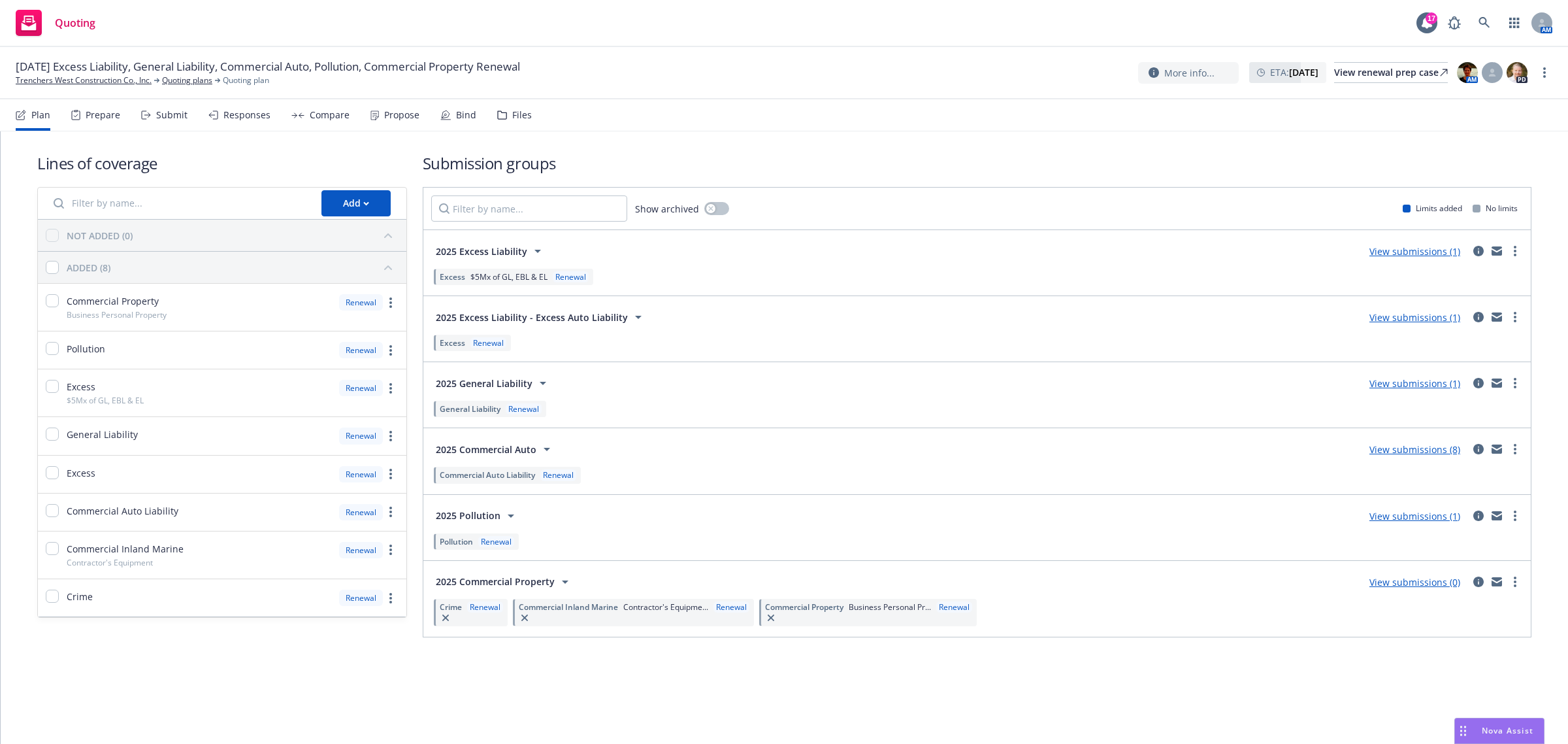
click at [1423, 450] on link "View submissions (8)" at bounding box center [1415, 449] width 91 height 13
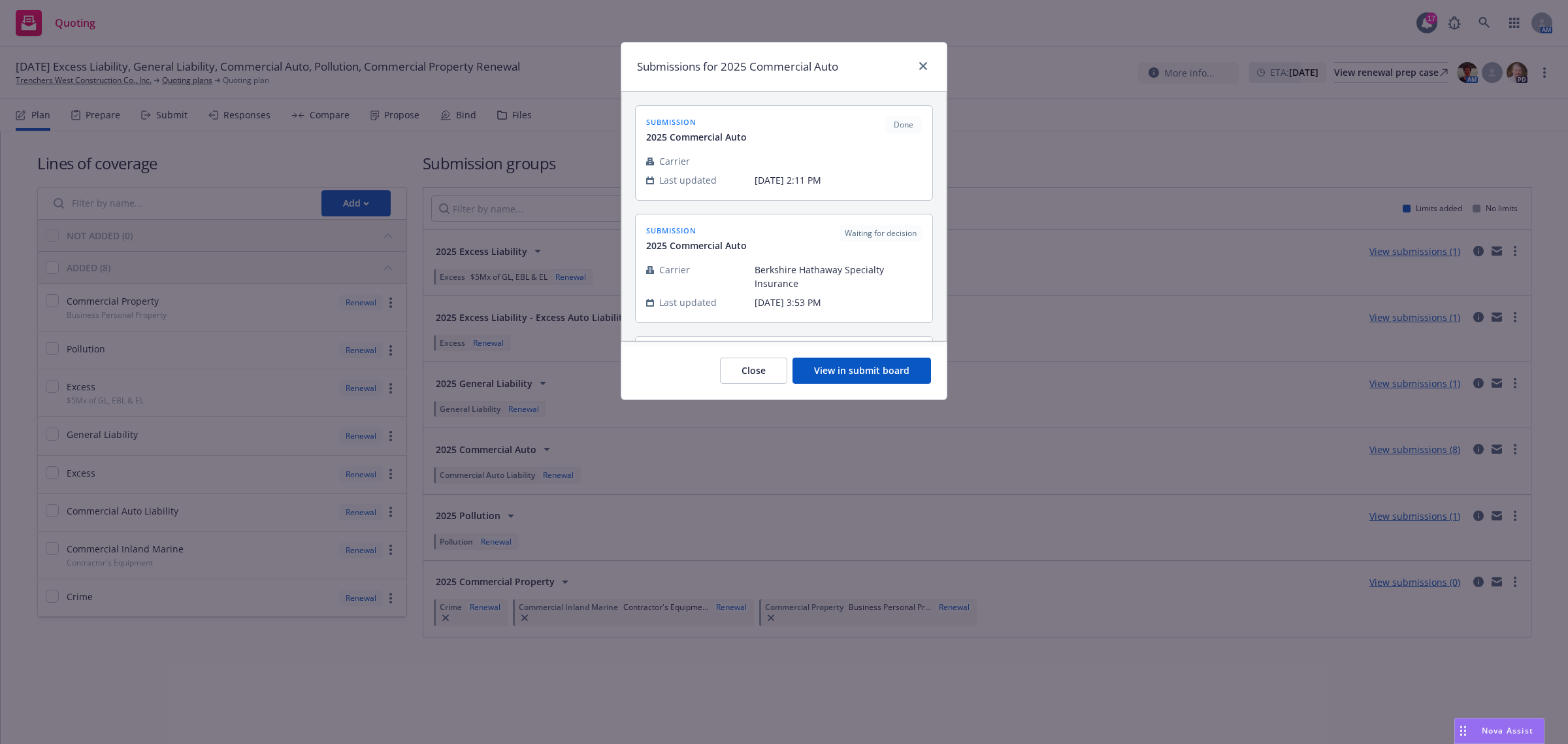
click at [883, 380] on button "View in submit board" at bounding box center [862, 370] width 138 height 26
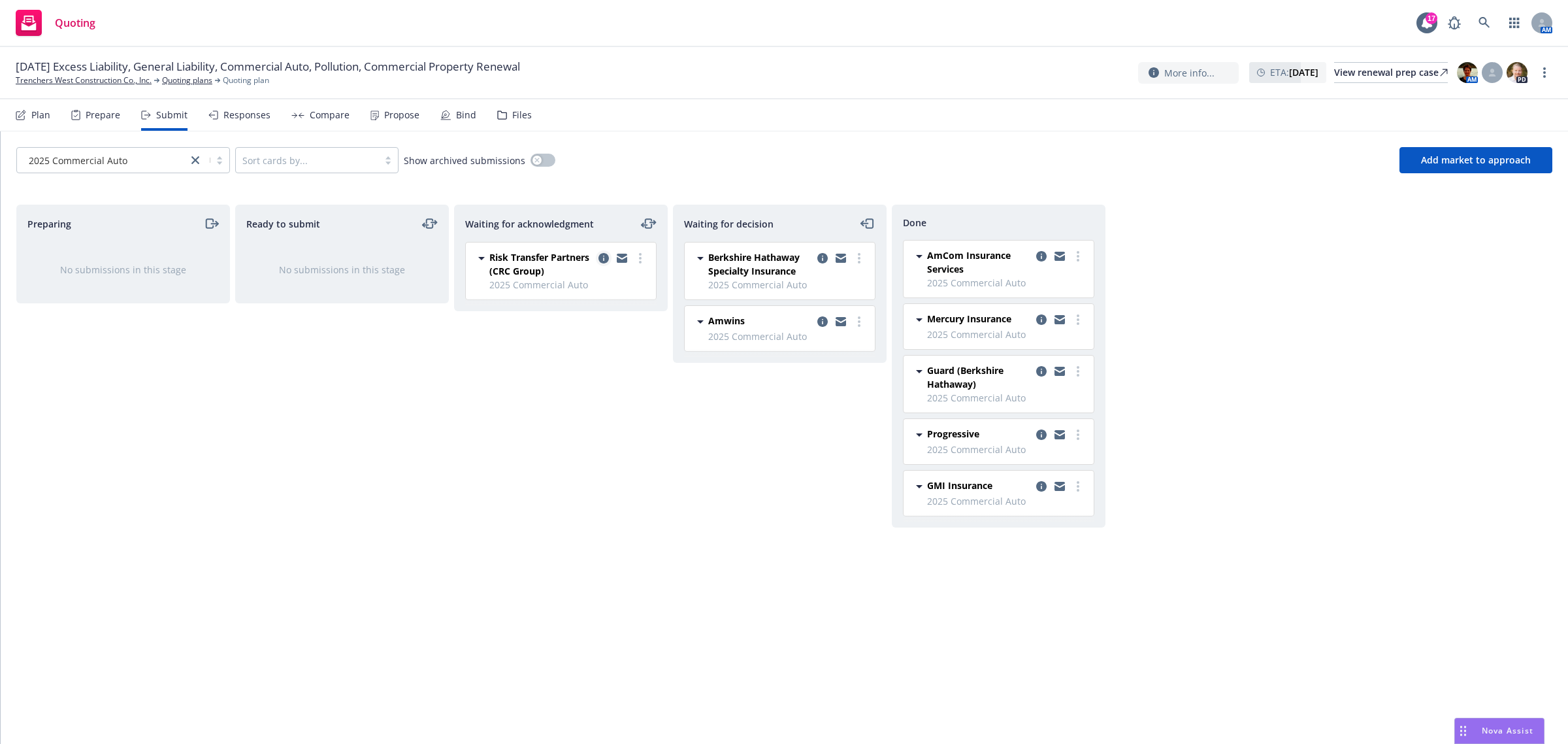
click at [603, 258] on icon "copy logging email" at bounding box center [604, 258] width 11 height 11
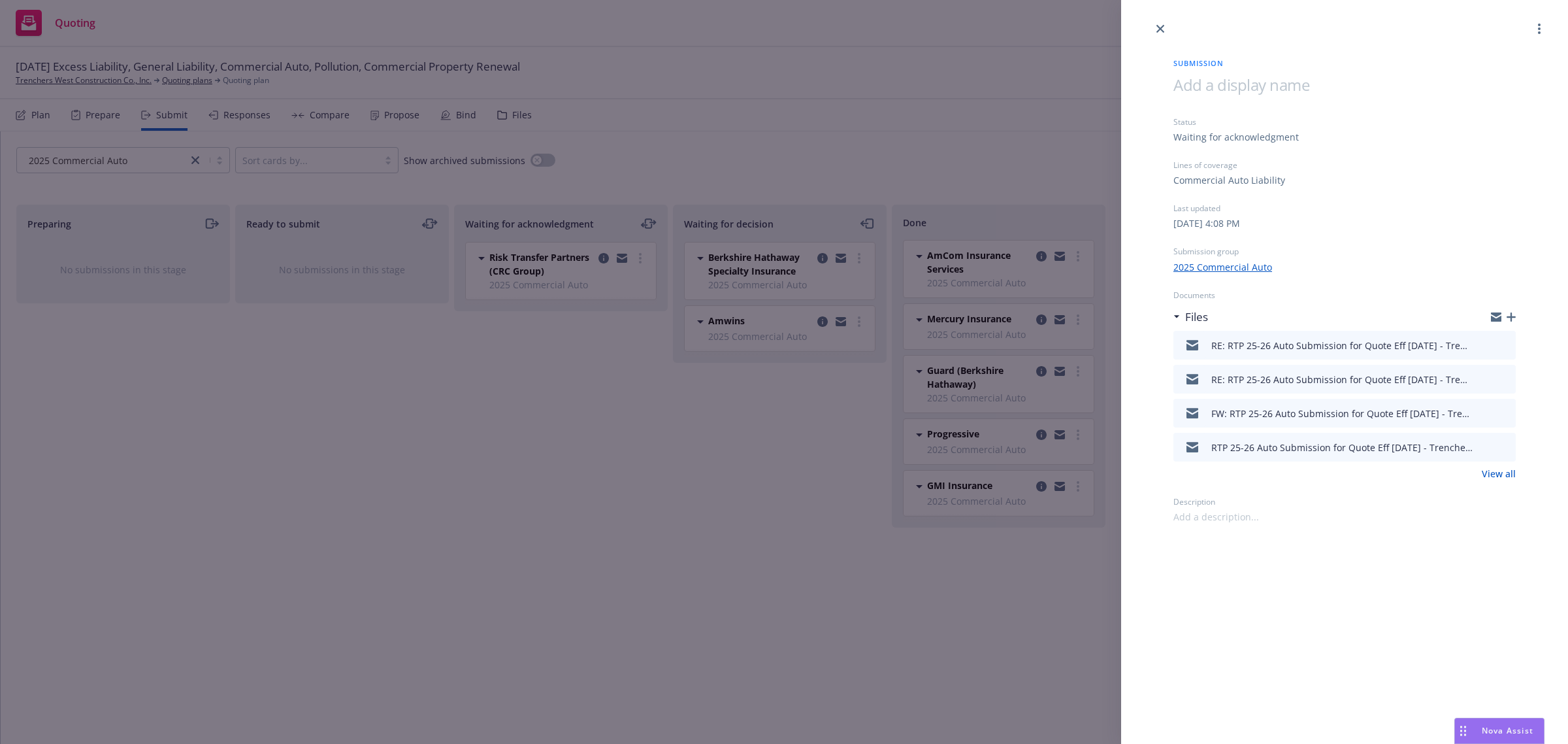
click at [1509, 344] on icon "preview file" at bounding box center [1503, 344] width 12 height 9
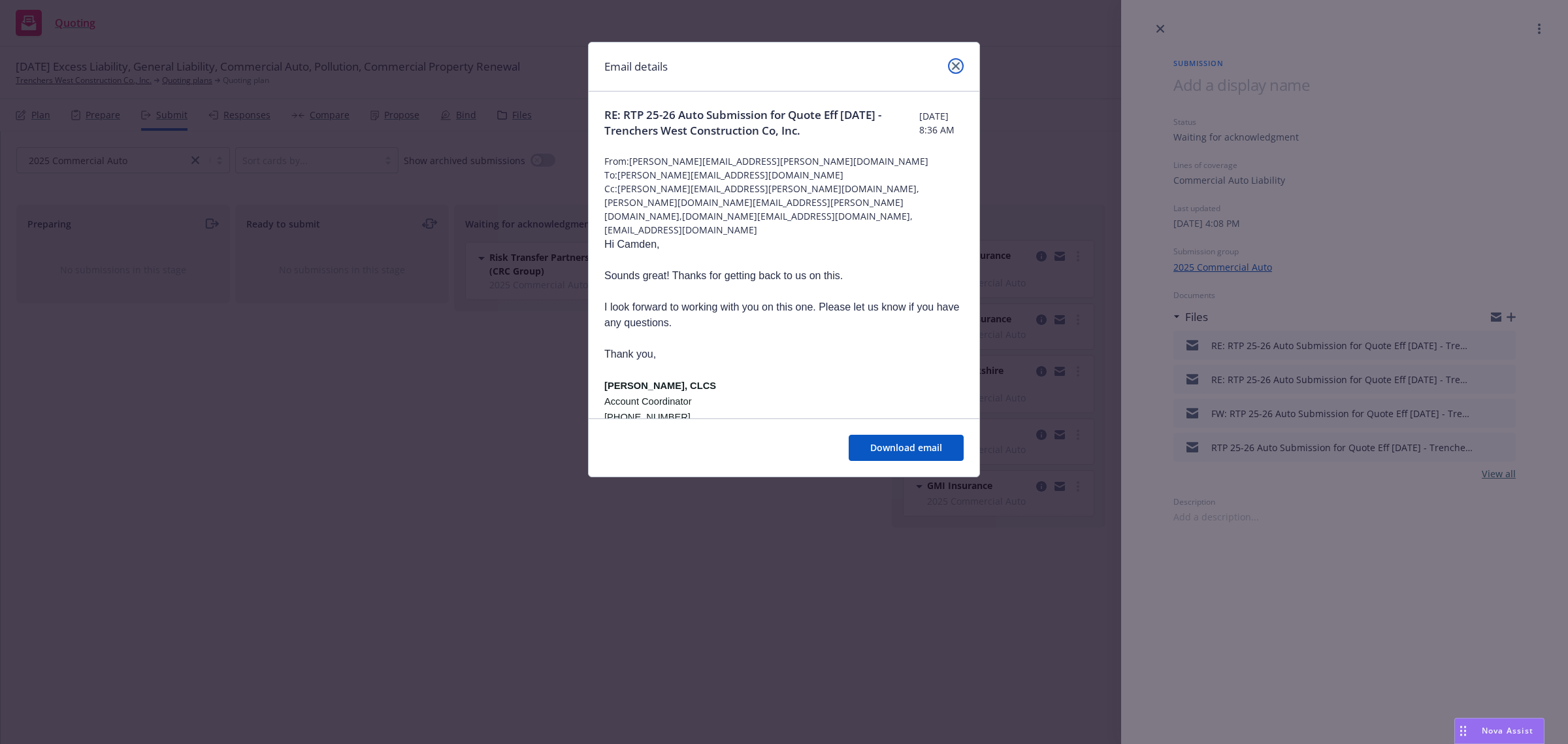
click at [962, 66] on link "close" at bounding box center [956, 66] width 16 height 16
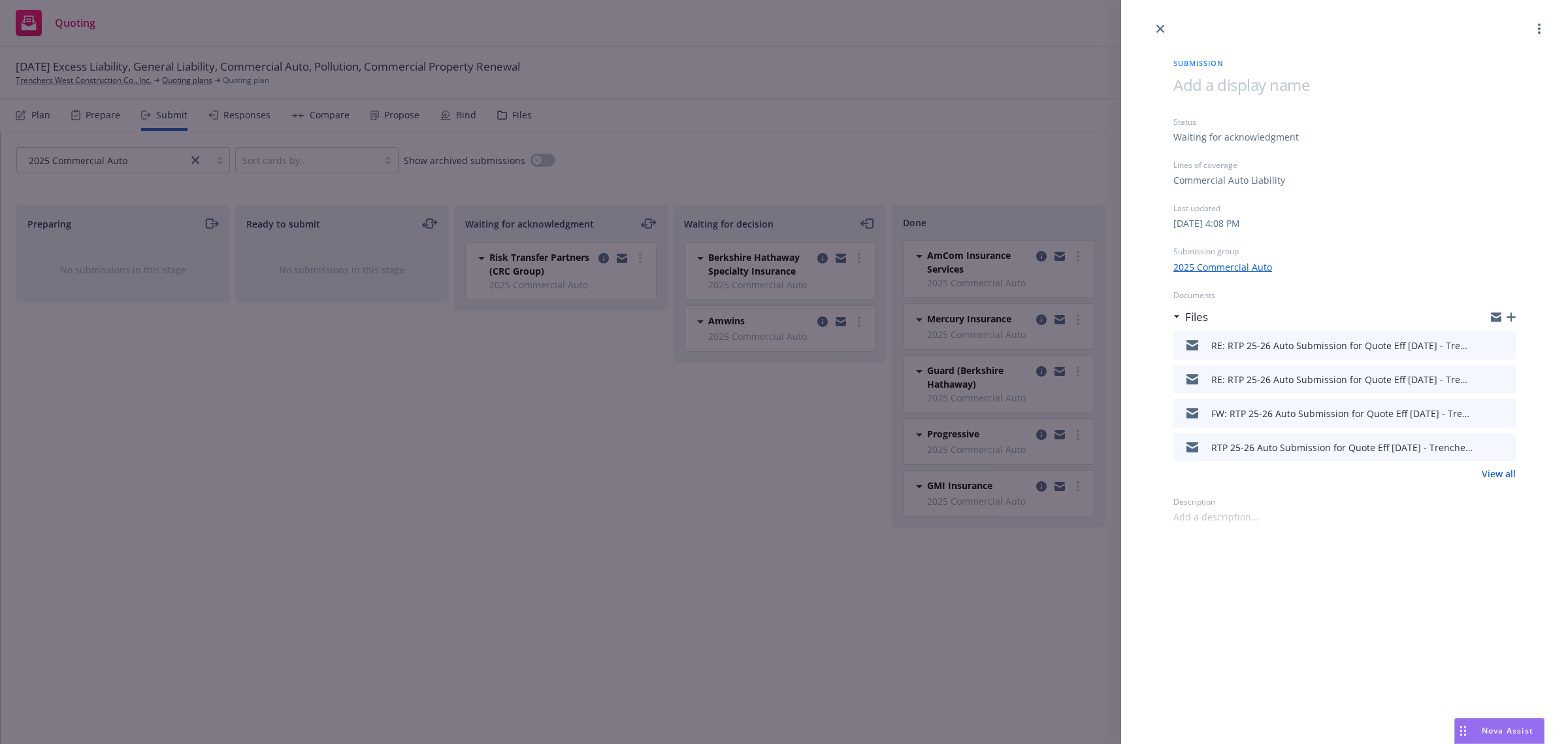
click at [806, 377] on div "Submission Status Waiting for acknowledgment Lines of coverage Commercial Auto …" at bounding box center [784, 372] width 1568 height 744
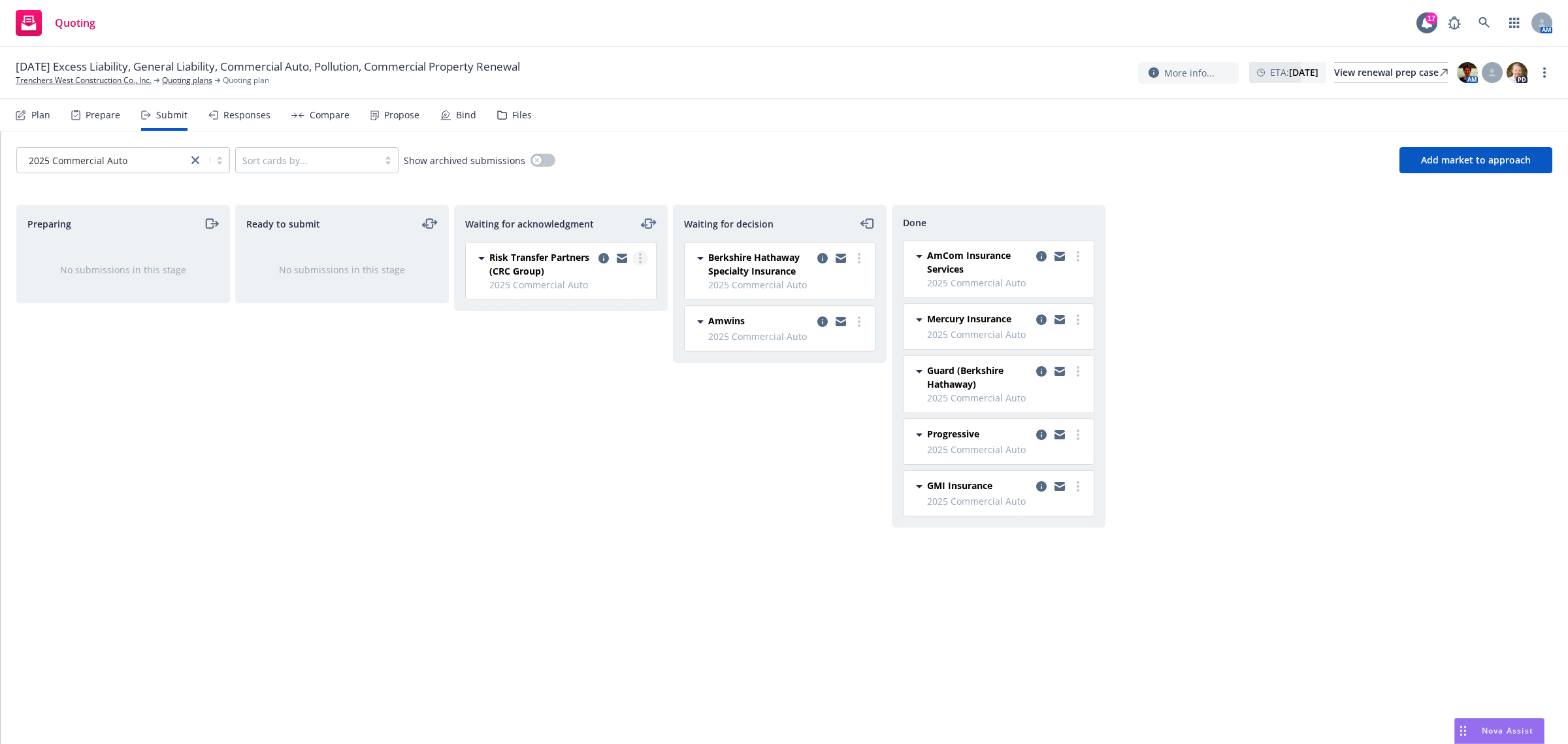
click at [645, 258] on link "more" at bounding box center [641, 258] width 16 height 16
click at [576, 283] on span "Log acknowledgement" at bounding box center [580, 285] width 129 height 13
